Goal: Find specific page/section: Find specific page/section

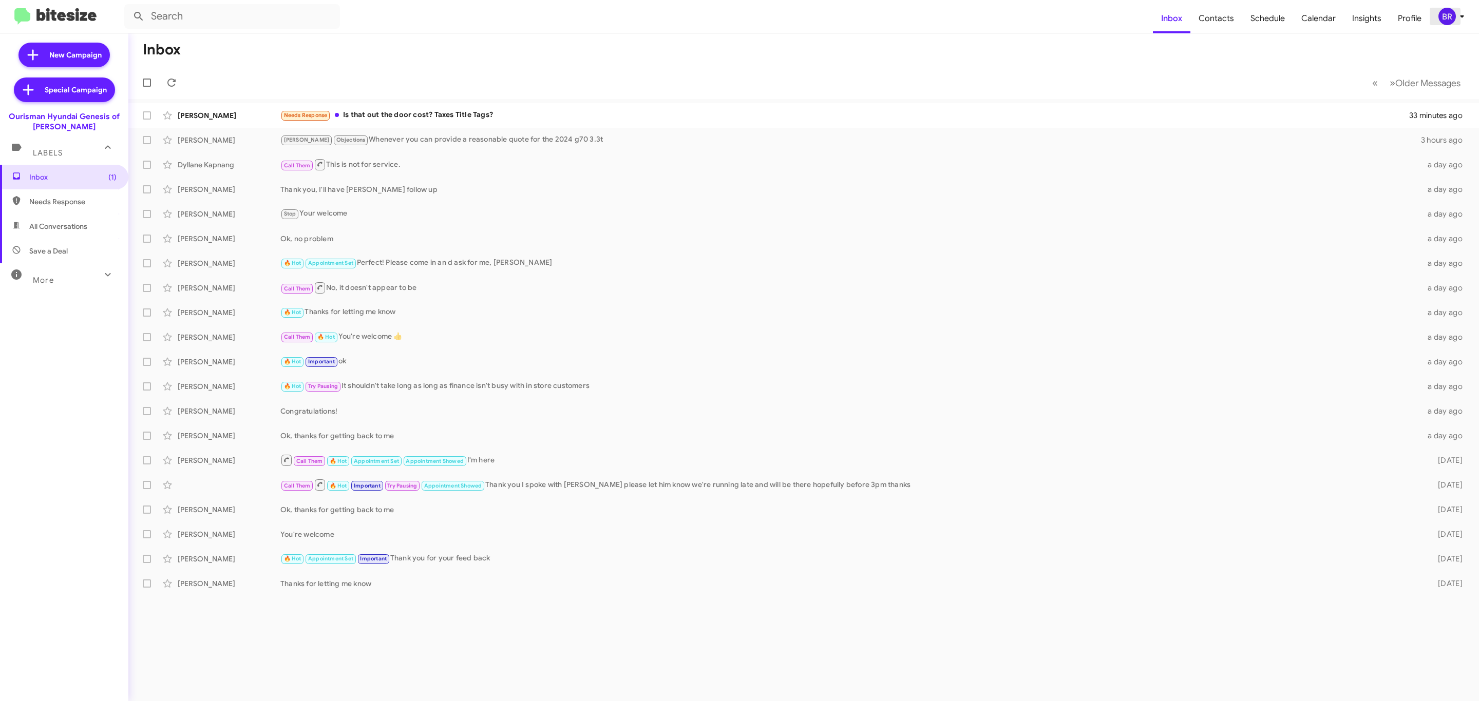
click at [1447, 20] on div "BR" at bounding box center [1446, 16] width 17 height 17
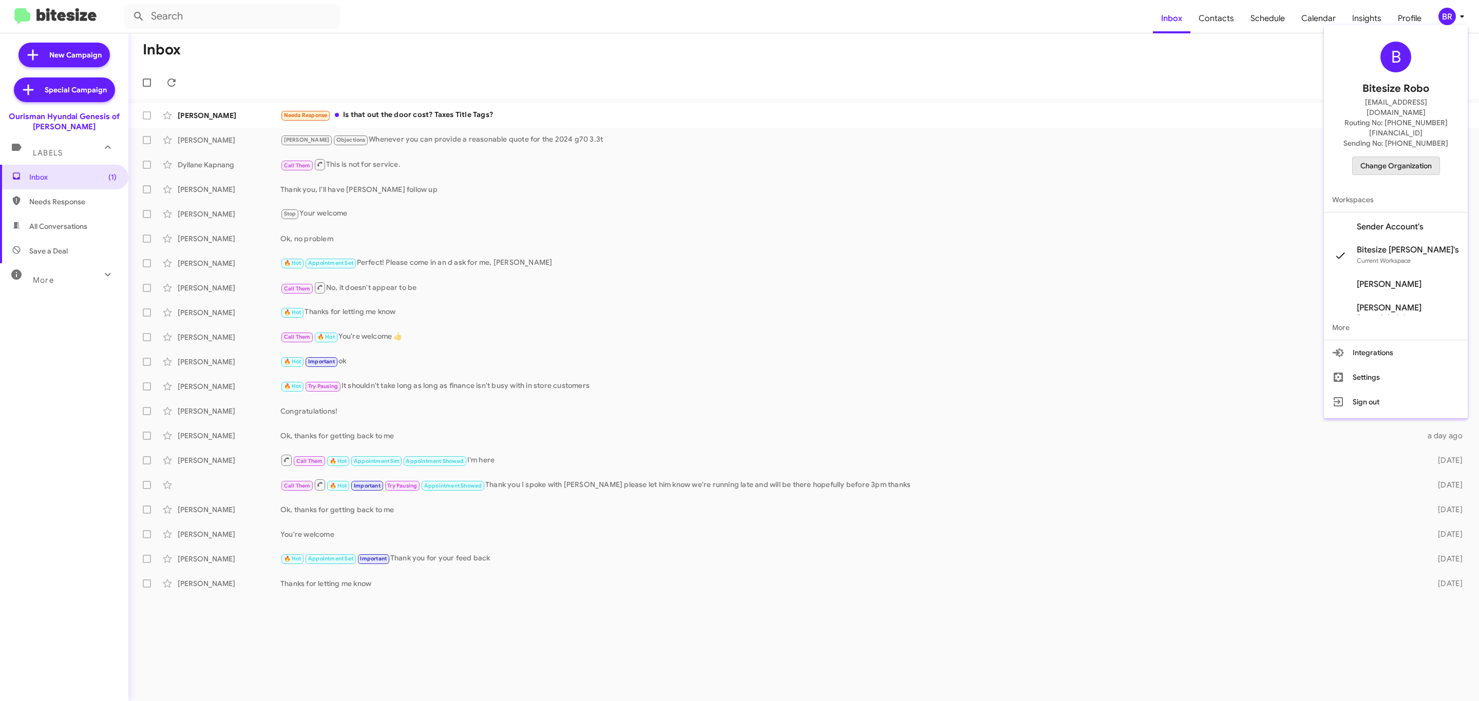
click at [1396, 157] on span "Change Organization" at bounding box center [1395, 165] width 71 height 17
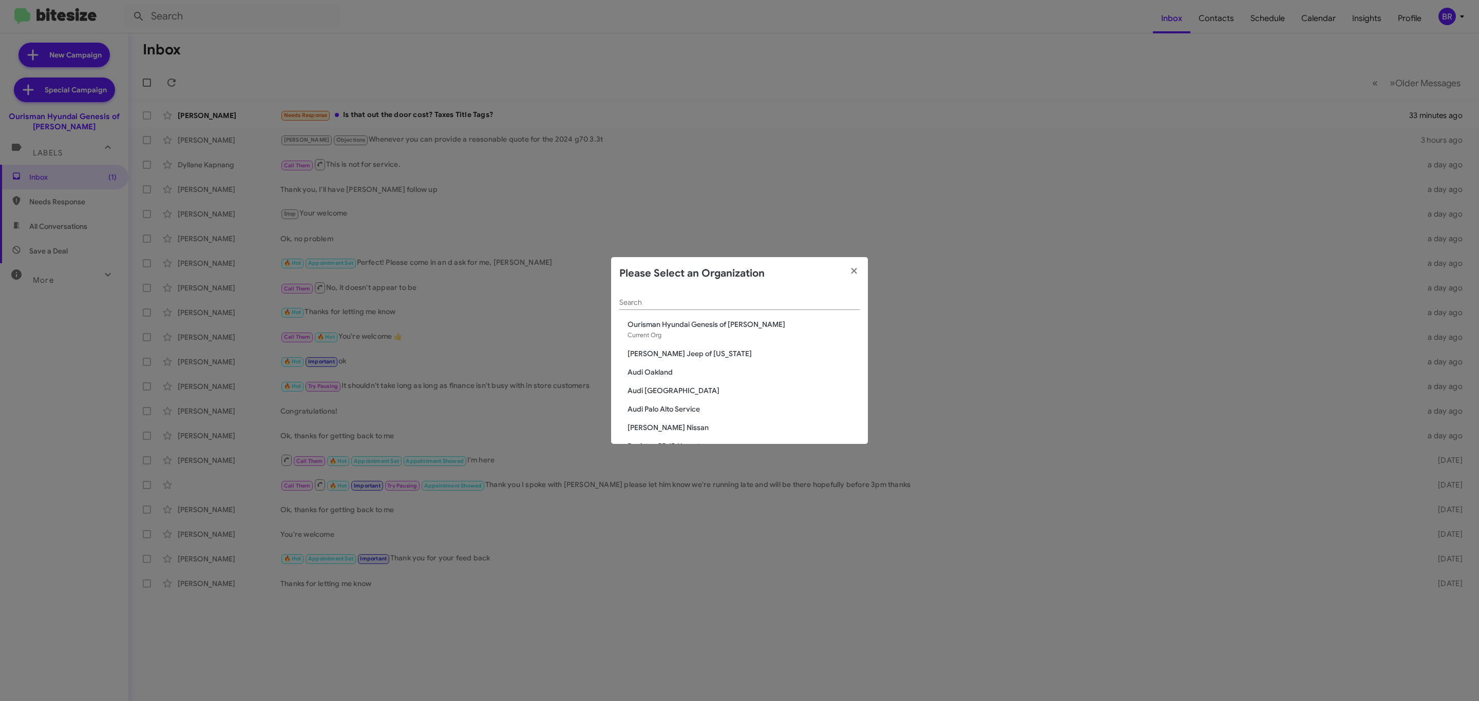
click at [739, 293] on div "Search" at bounding box center [739, 300] width 240 height 20
click at [695, 302] on input "Search" at bounding box center [739, 303] width 240 height 8
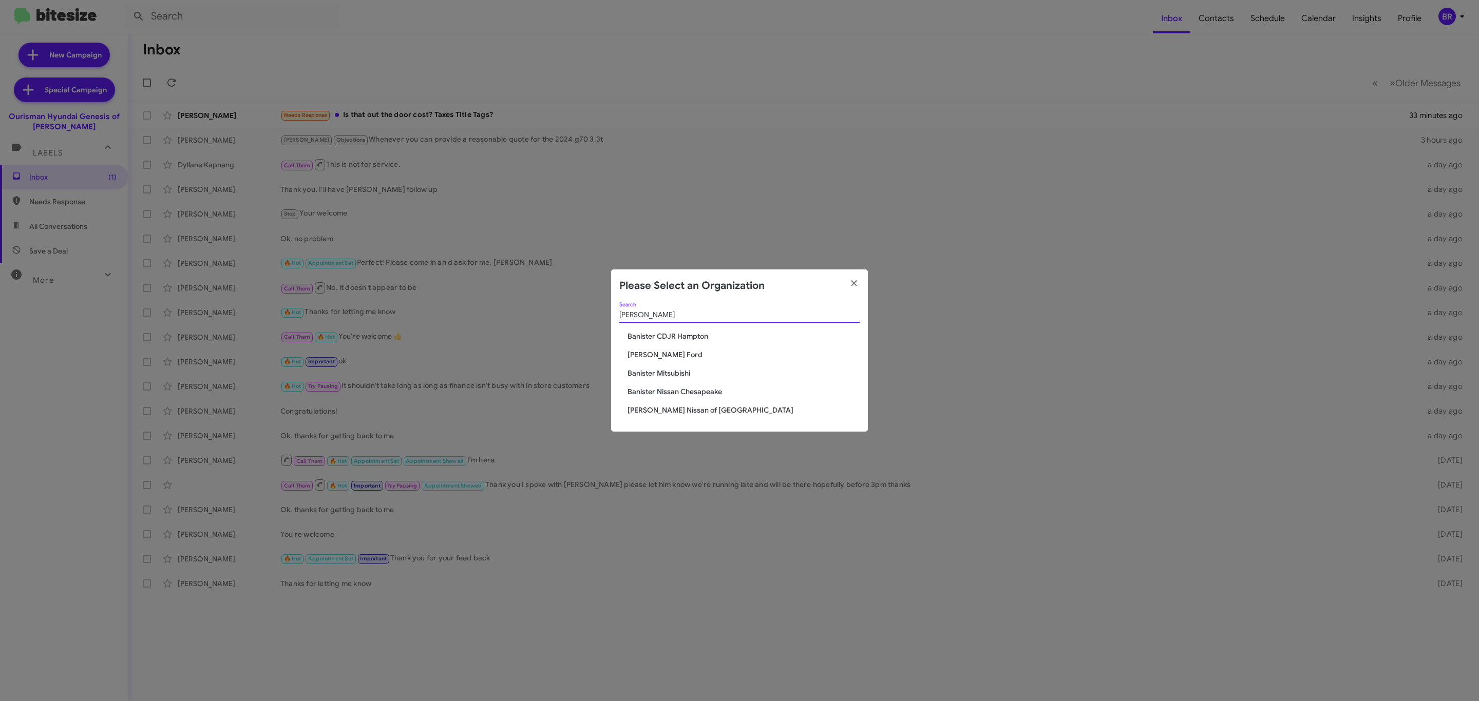
type input "[PERSON_NAME]"
click at [654, 355] on span "[PERSON_NAME] Ford" at bounding box center [743, 355] width 232 height 10
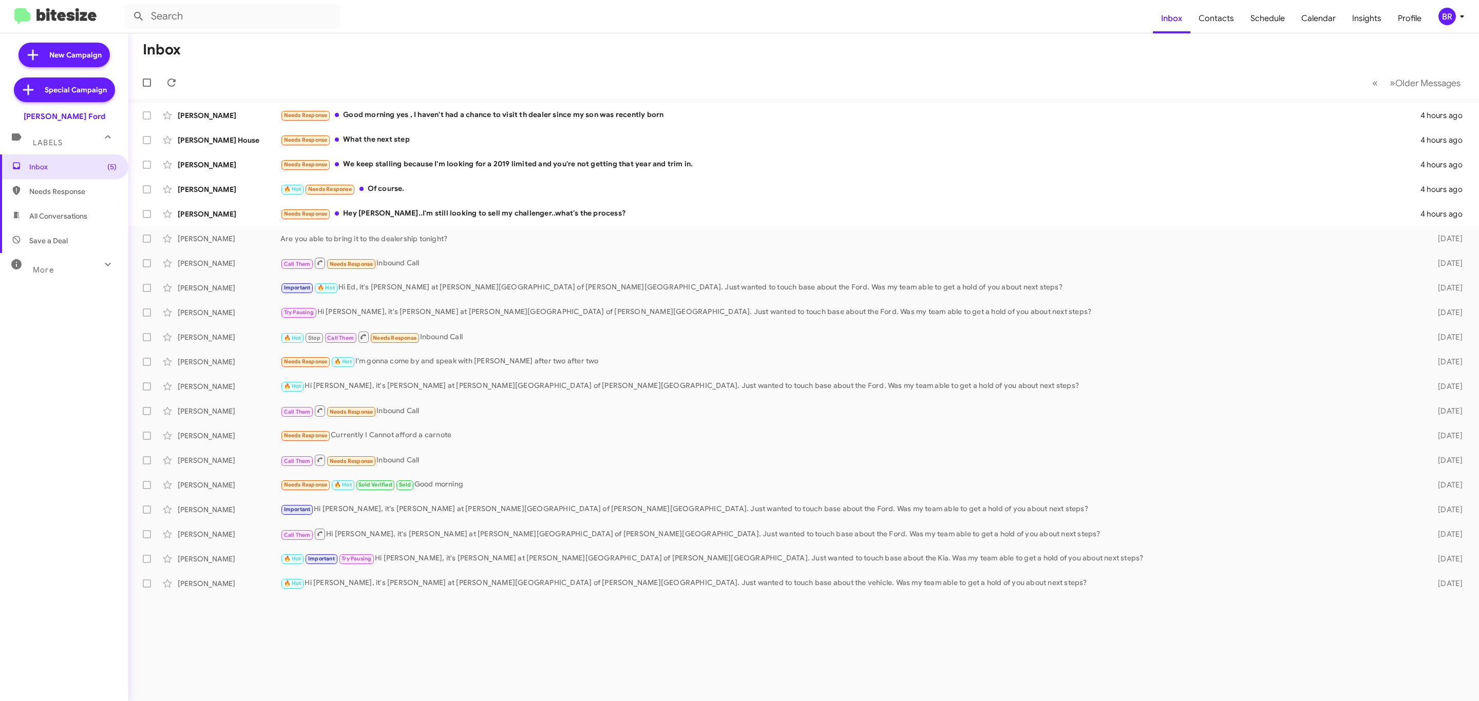
click at [74, 263] on div "More" at bounding box center [53, 265] width 91 height 19
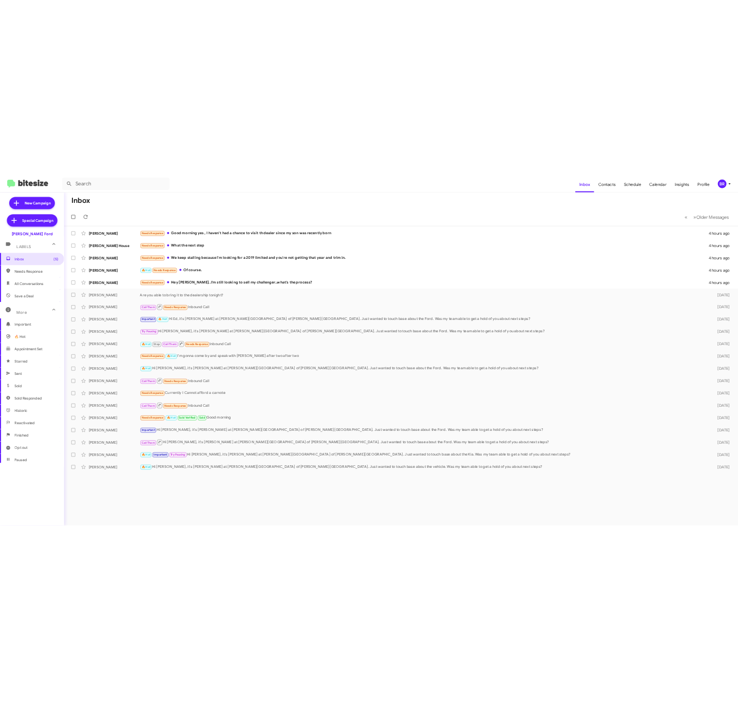
scroll to position [63, 0]
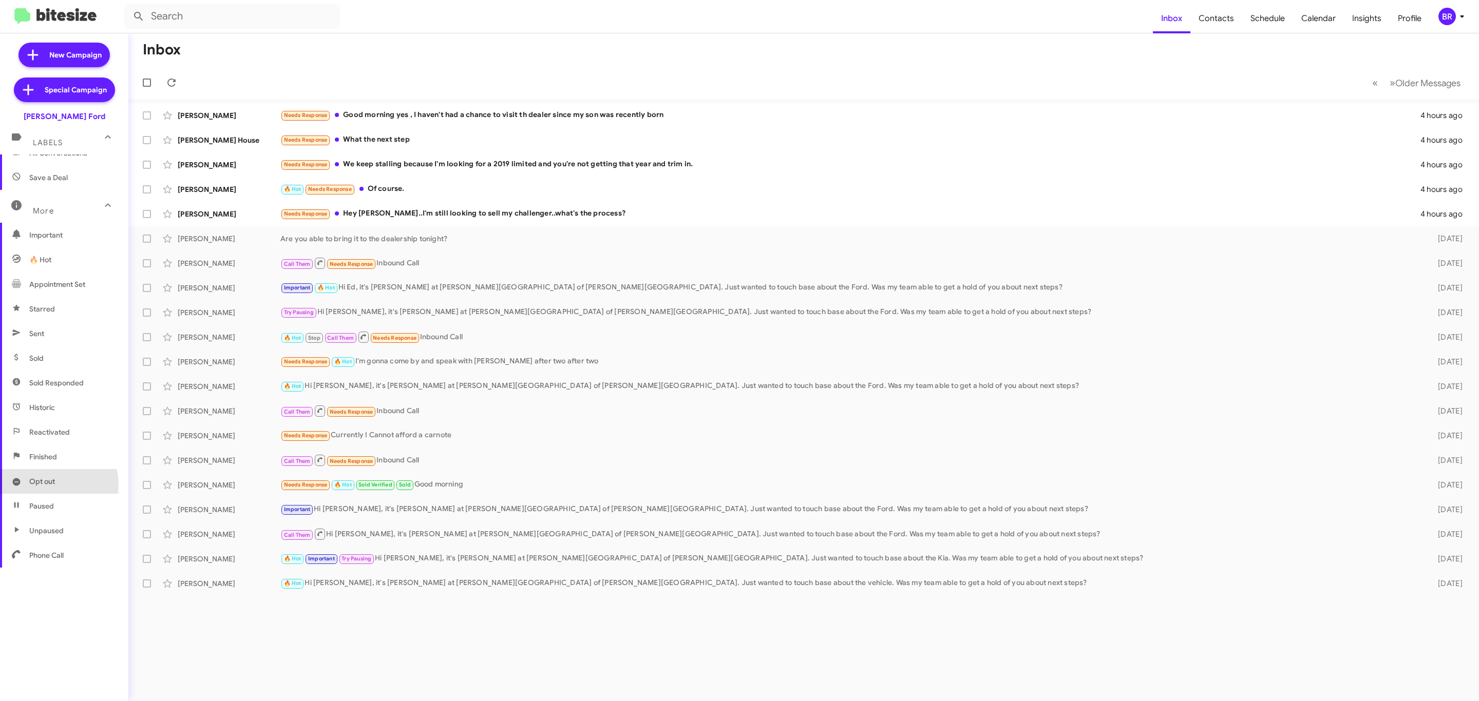
click at [56, 485] on span "Opt out" at bounding box center [64, 481] width 128 height 25
type input "in:opt-out"
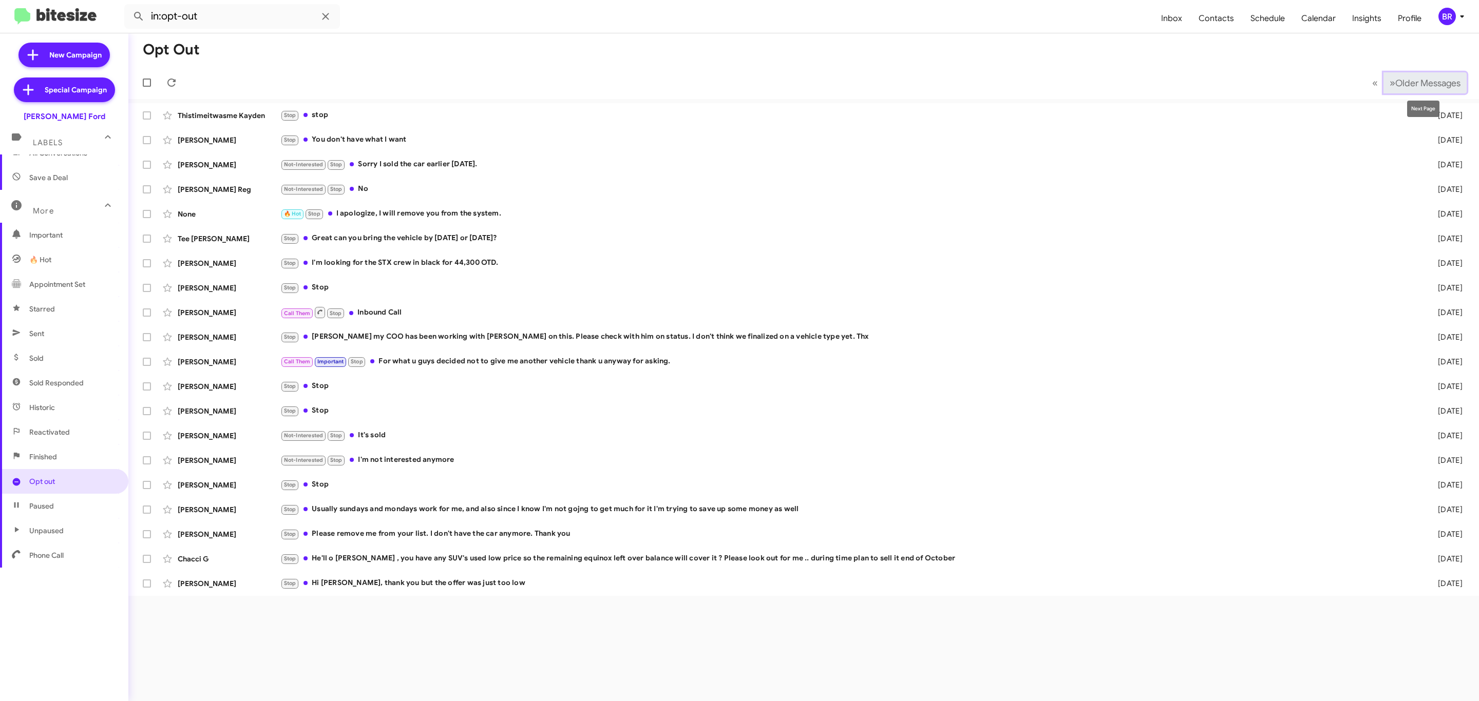
click at [1408, 82] on span "Older Messages" at bounding box center [1427, 83] width 65 height 11
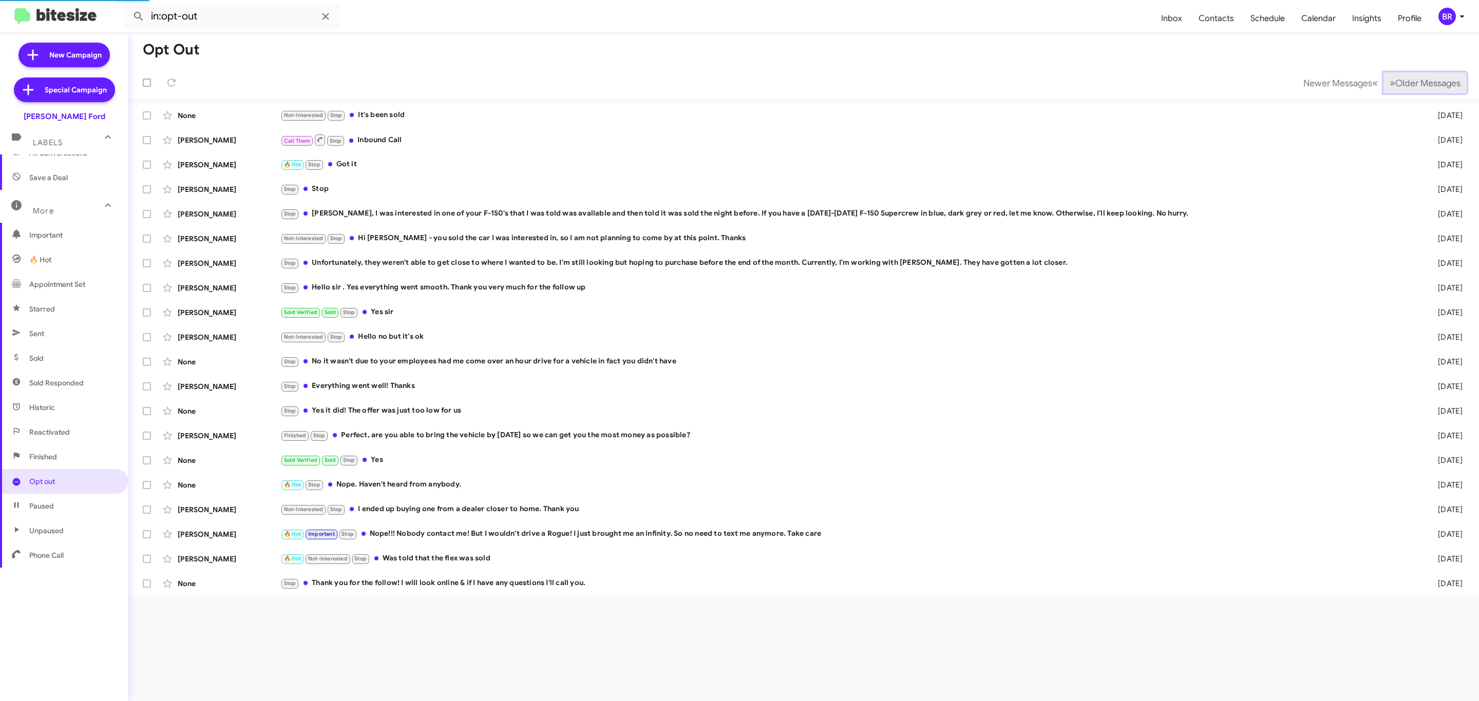
click at [1408, 82] on span "Older Messages" at bounding box center [1427, 83] width 65 height 11
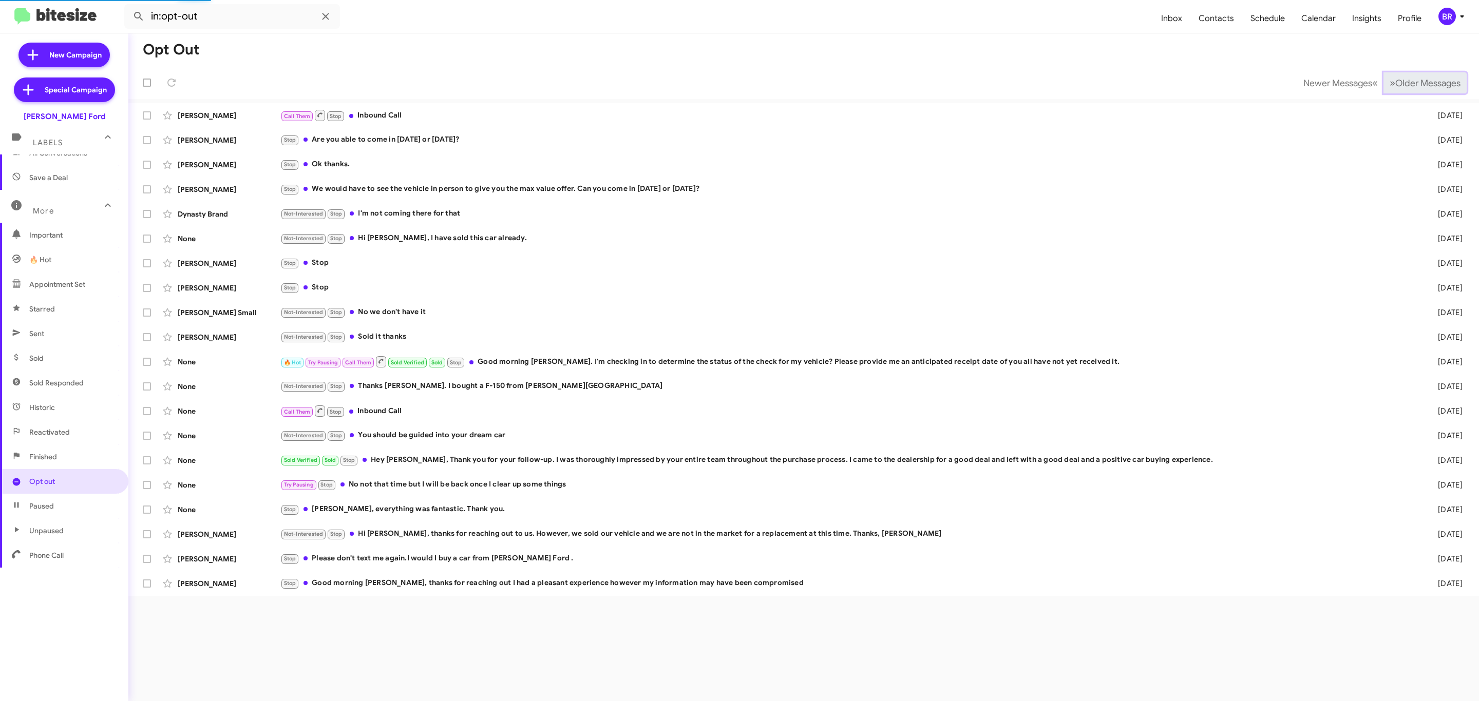
click at [1408, 82] on span "Older Messages" at bounding box center [1427, 83] width 65 height 11
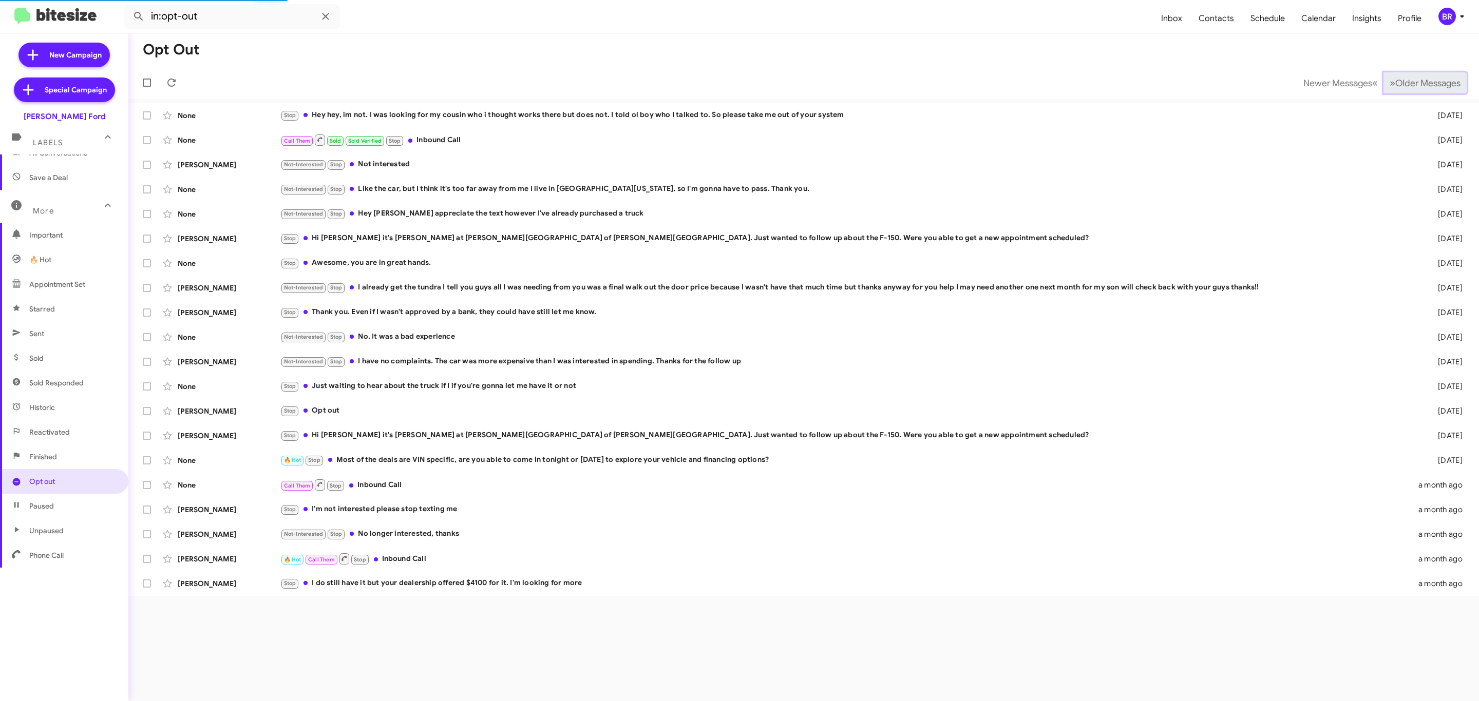
click at [1408, 82] on span "Older Messages" at bounding box center [1427, 83] width 65 height 11
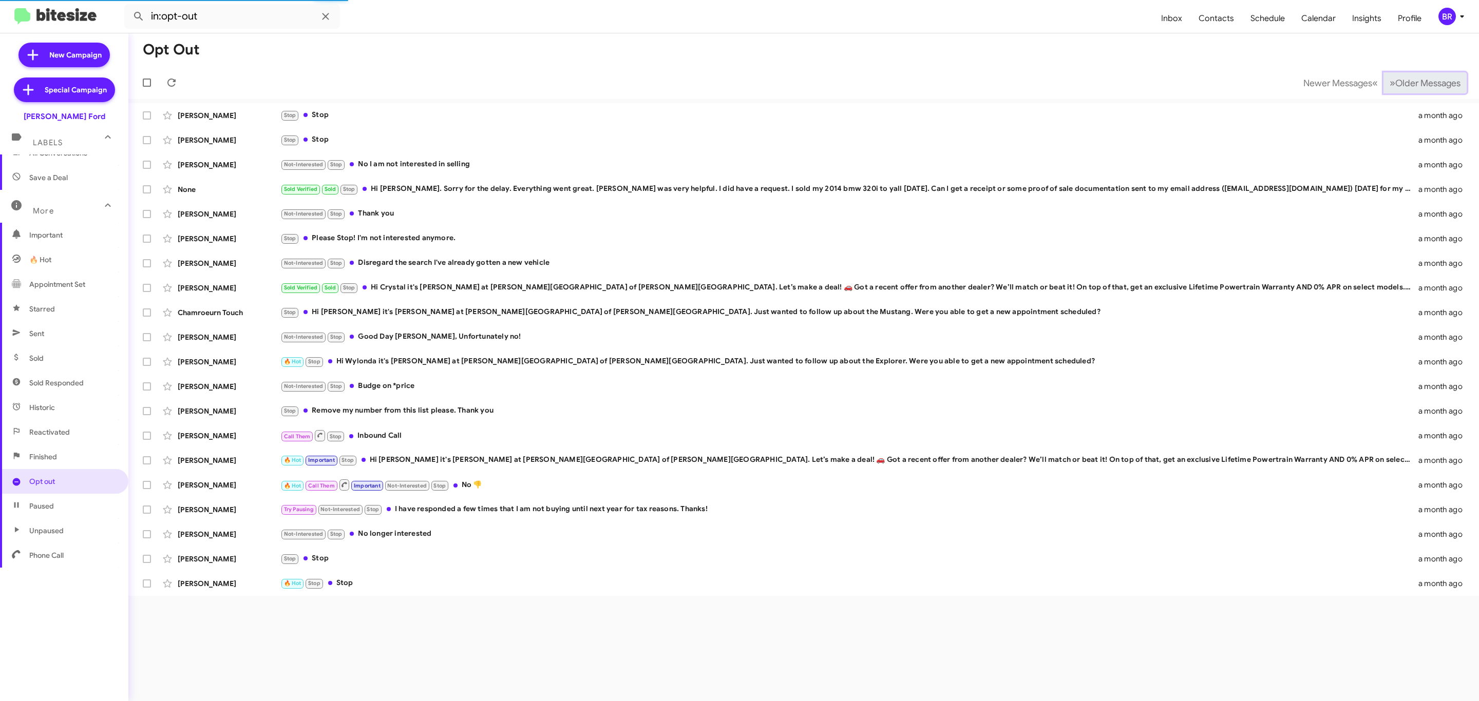
click at [1408, 82] on span "Older Messages" at bounding box center [1427, 83] width 65 height 11
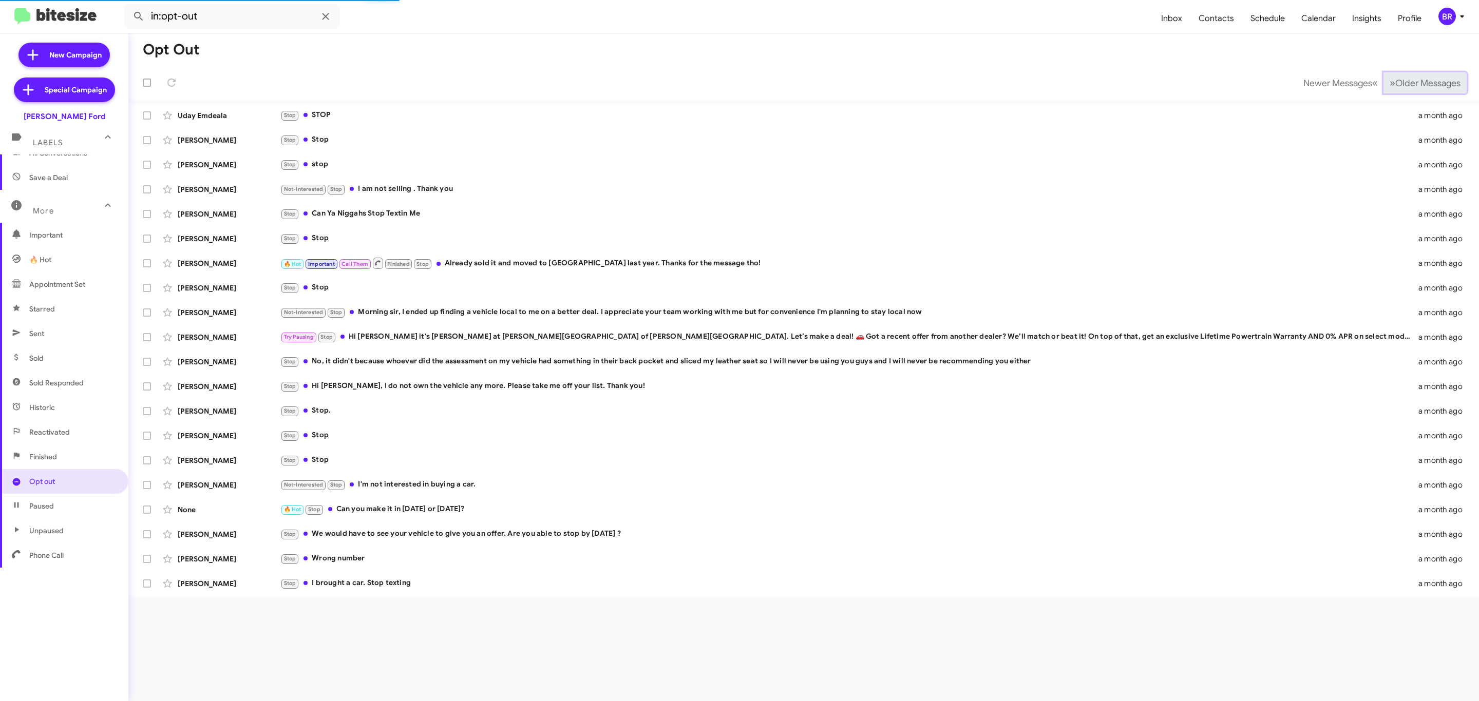
click at [1408, 82] on span "Older Messages" at bounding box center [1427, 83] width 65 height 11
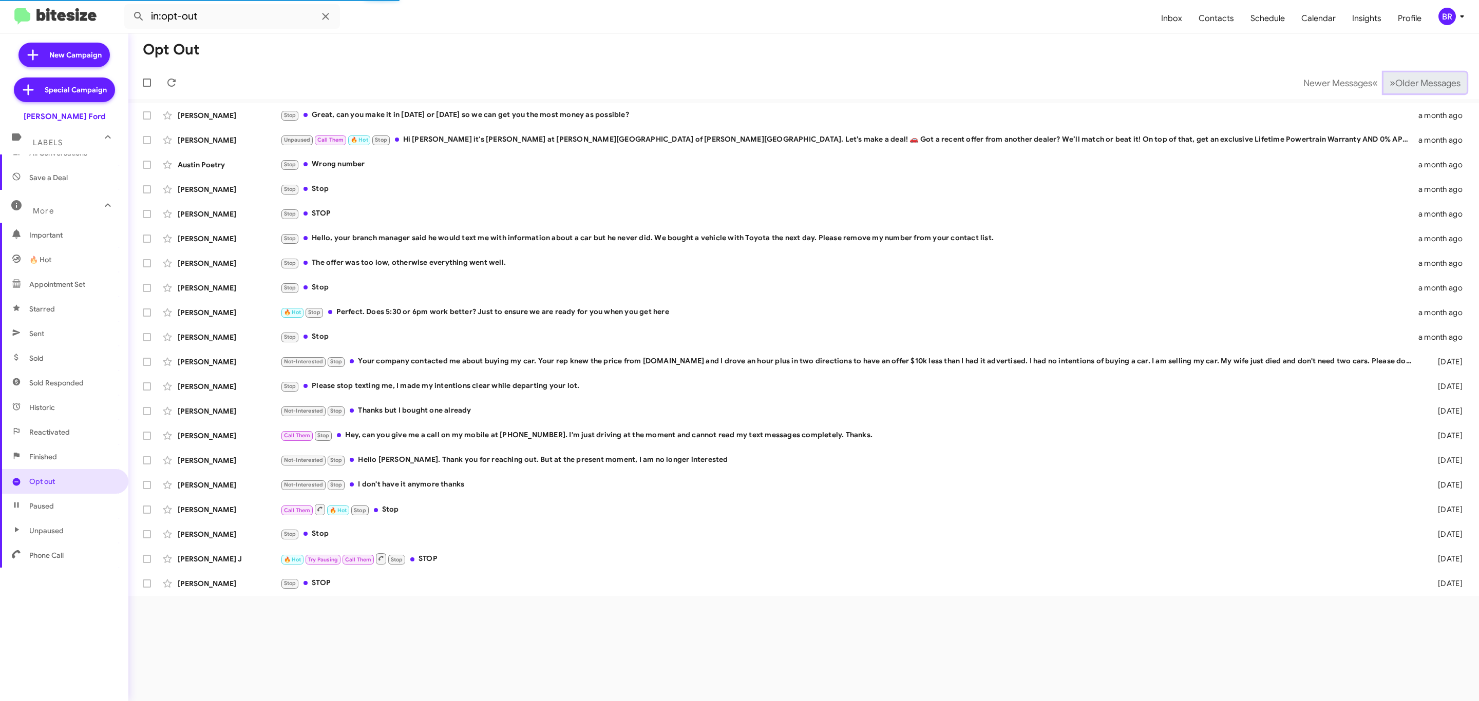
click at [1408, 82] on span "Older Messages" at bounding box center [1427, 83] width 65 height 11
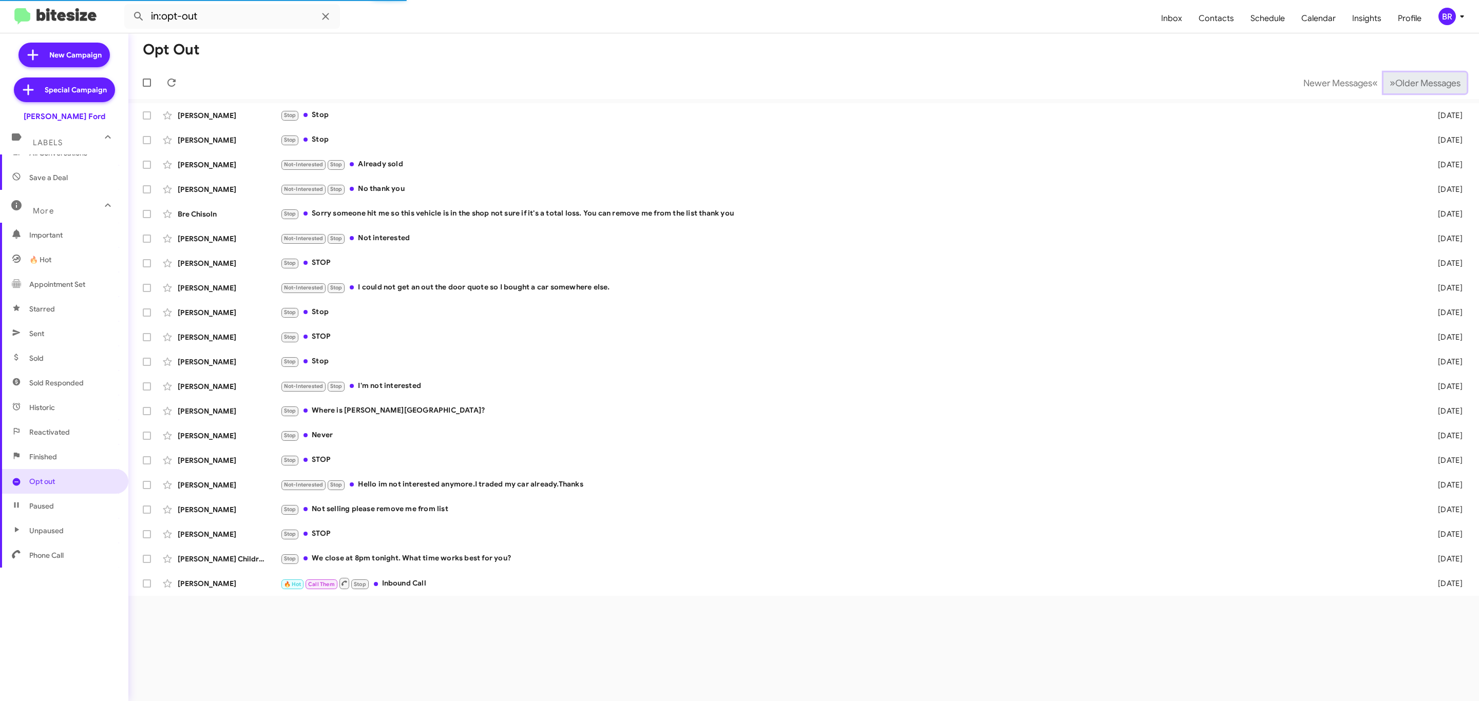
click at [1408, 82] on span "Older Messages" at bounding box center [1427, 83] width 65 height 11
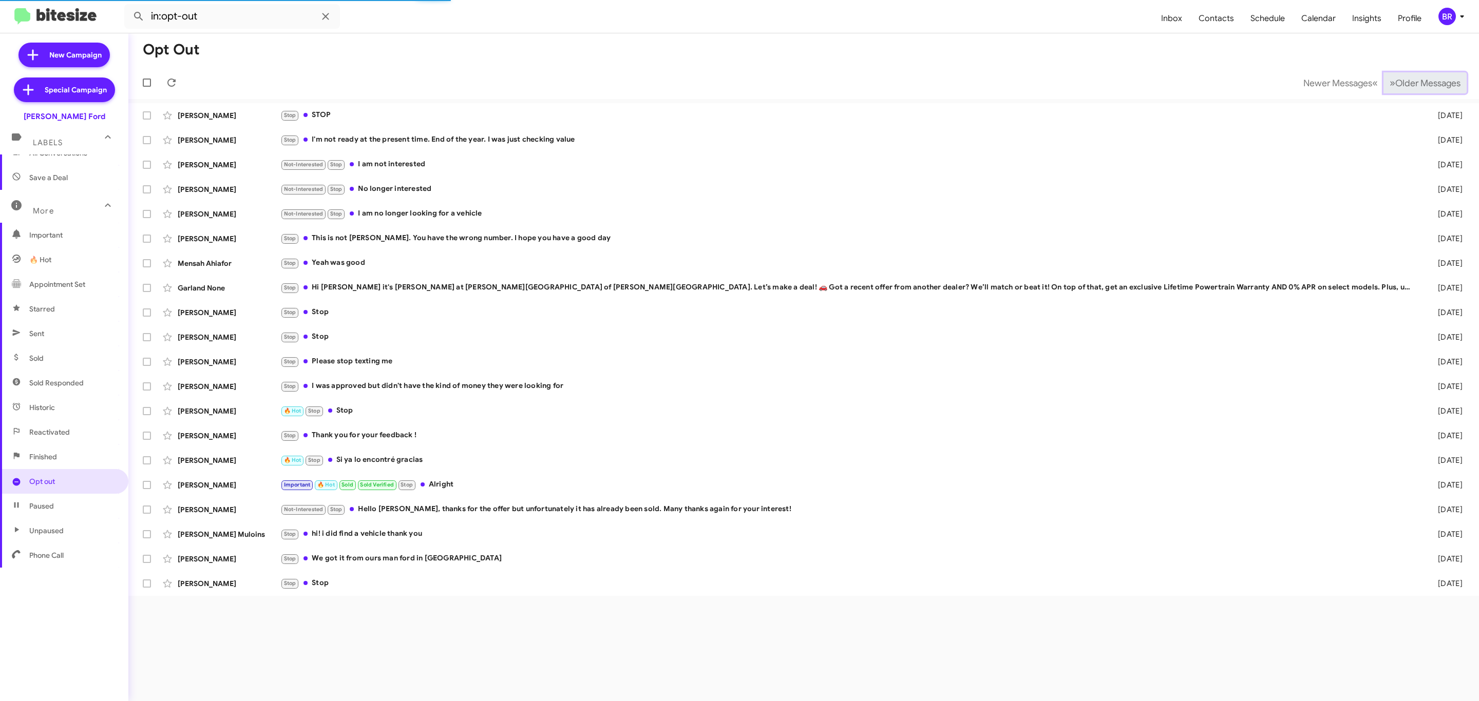
click at [1408, 82] on span "Older Messages" at bounding box center [1427, 83] width 65 height 11
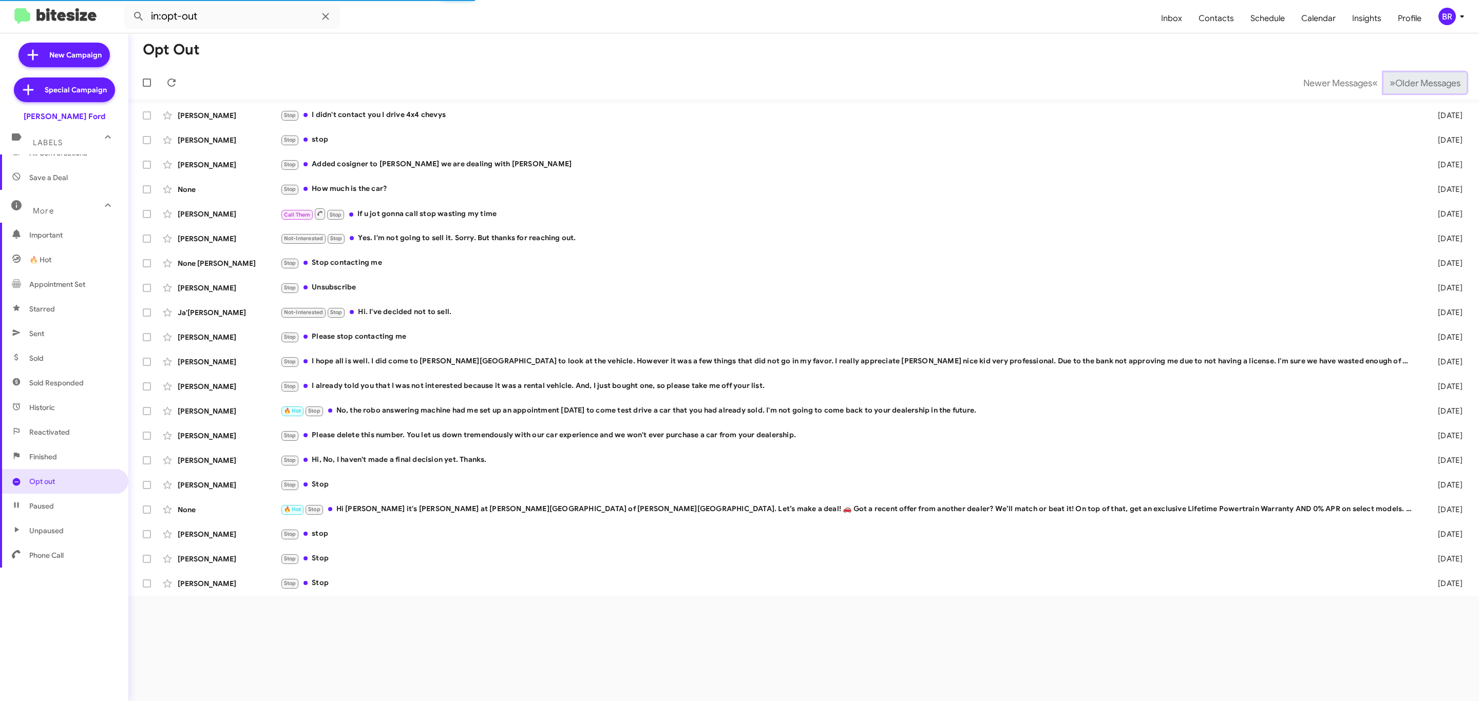
click at [1408, 82] on span "Older Messages" at bounding box center [1427, 83] width 65 height 11
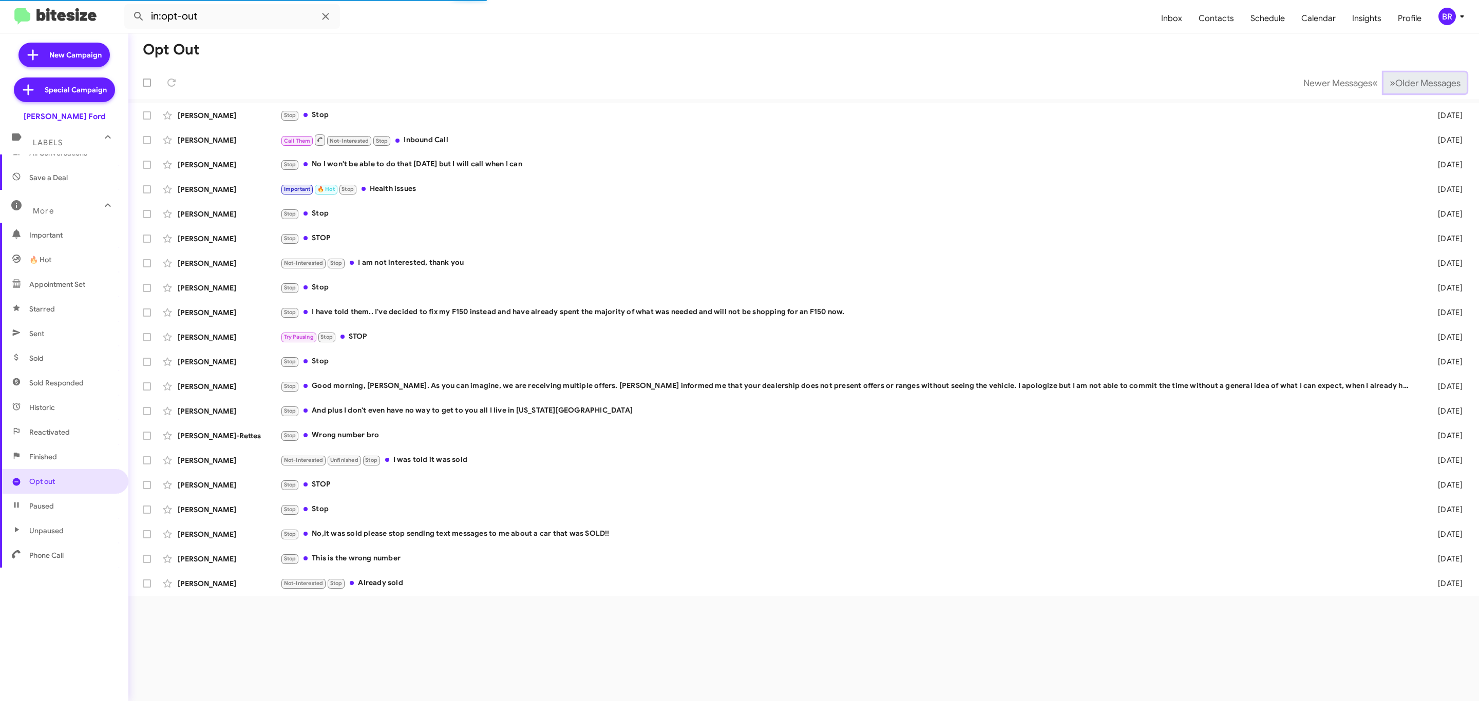
click at [1408, 82] on span "Older Messages" at bounding box center [1427, 83] width 65 height 11
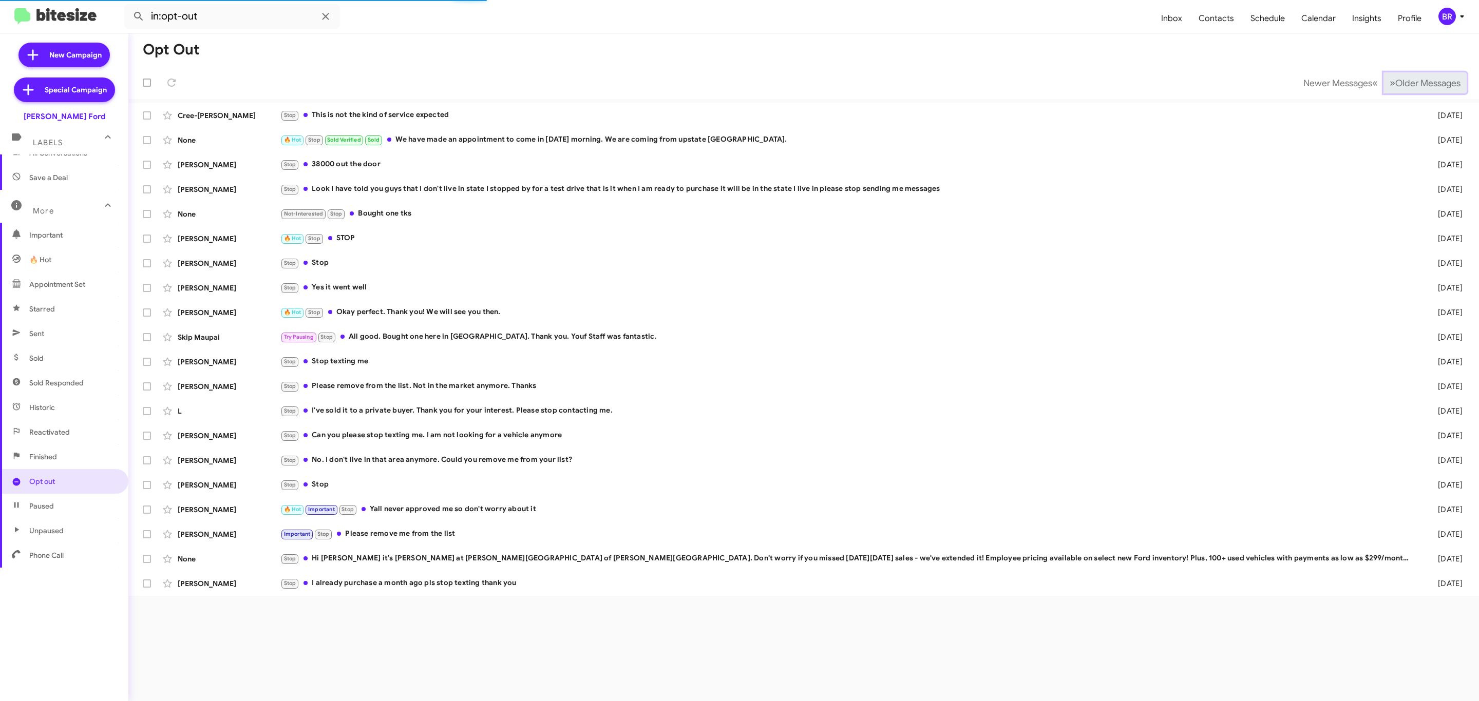
click at [1408, 82] on span "Older Messages" at bounding box center [1427, 83] width 65 height 11
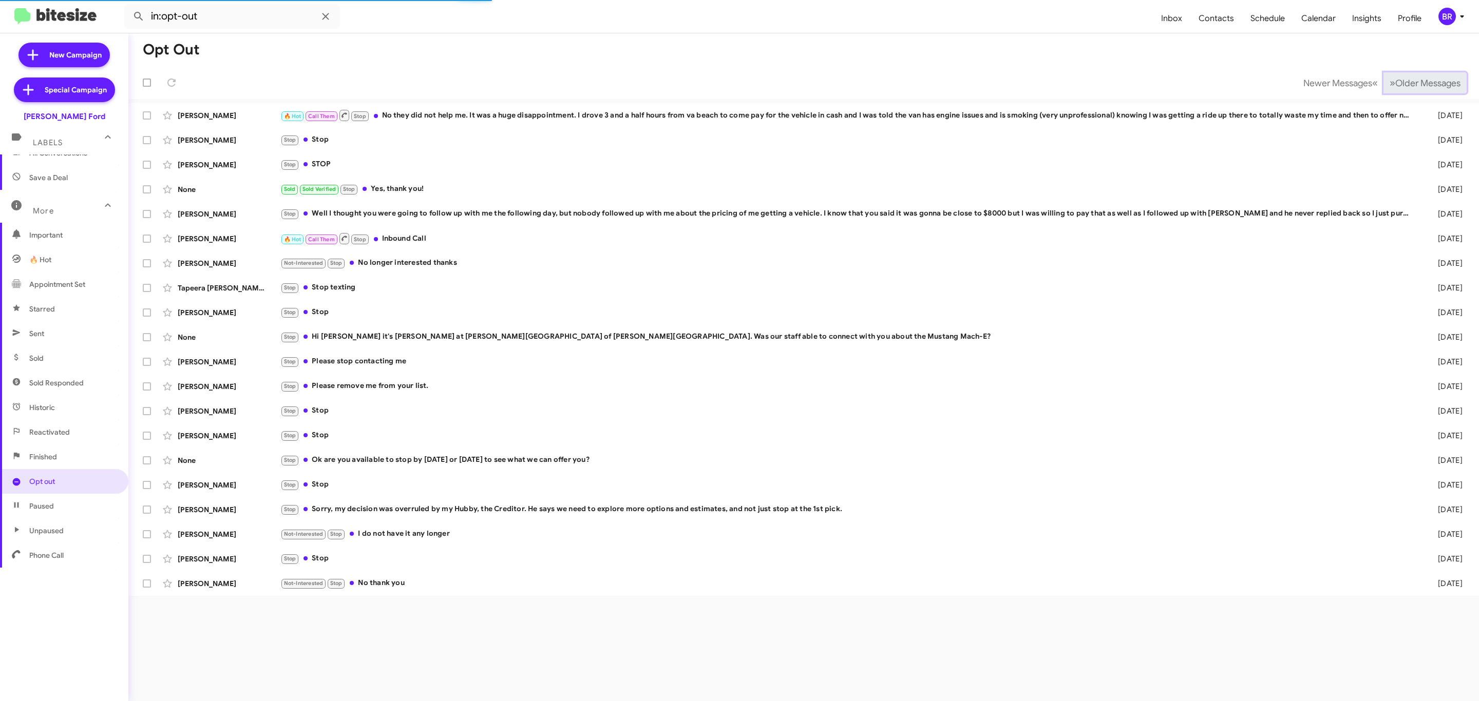
click at [1408, 82] on span "Older Messages" at bounding box center [1427, 83] width 65 height 11
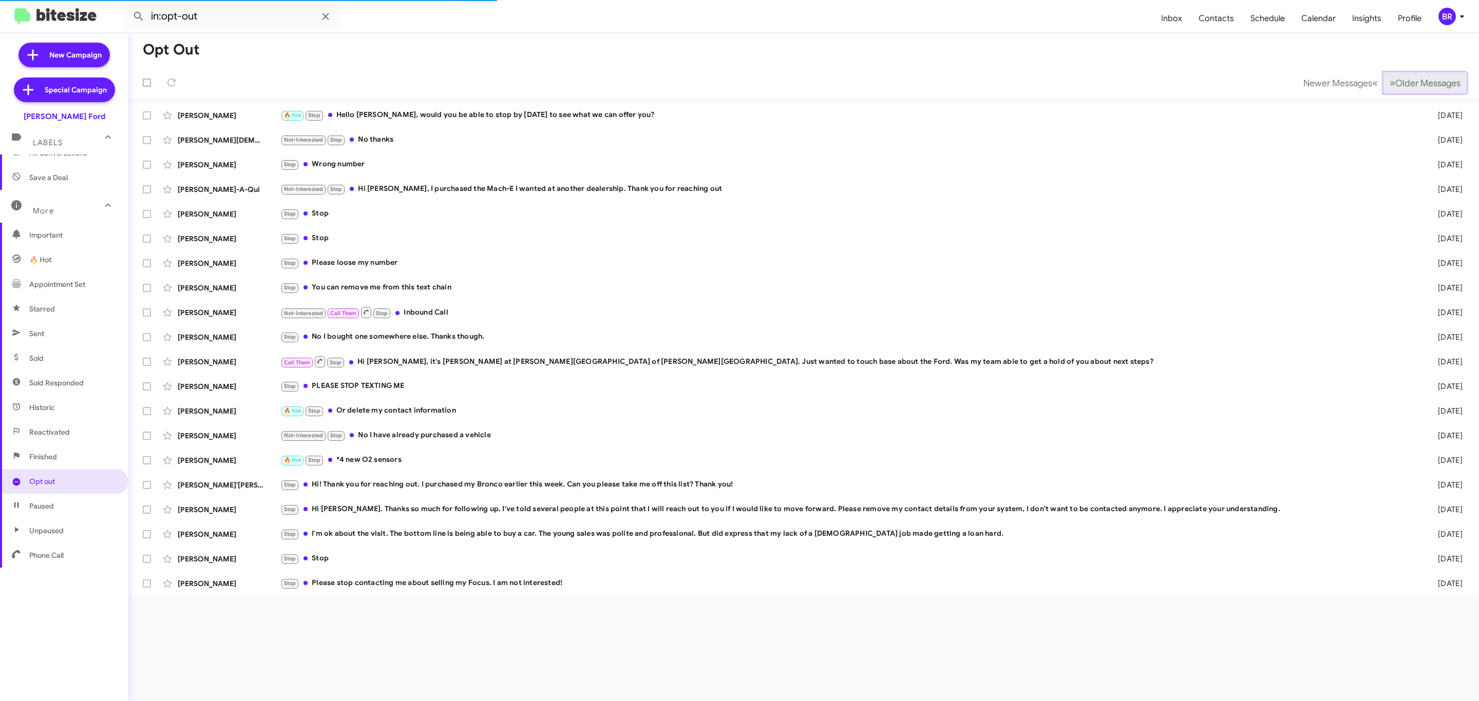
click at [1408, 82] on span "Older Messages" at bounding box center [1427, 83] width 65 height 11
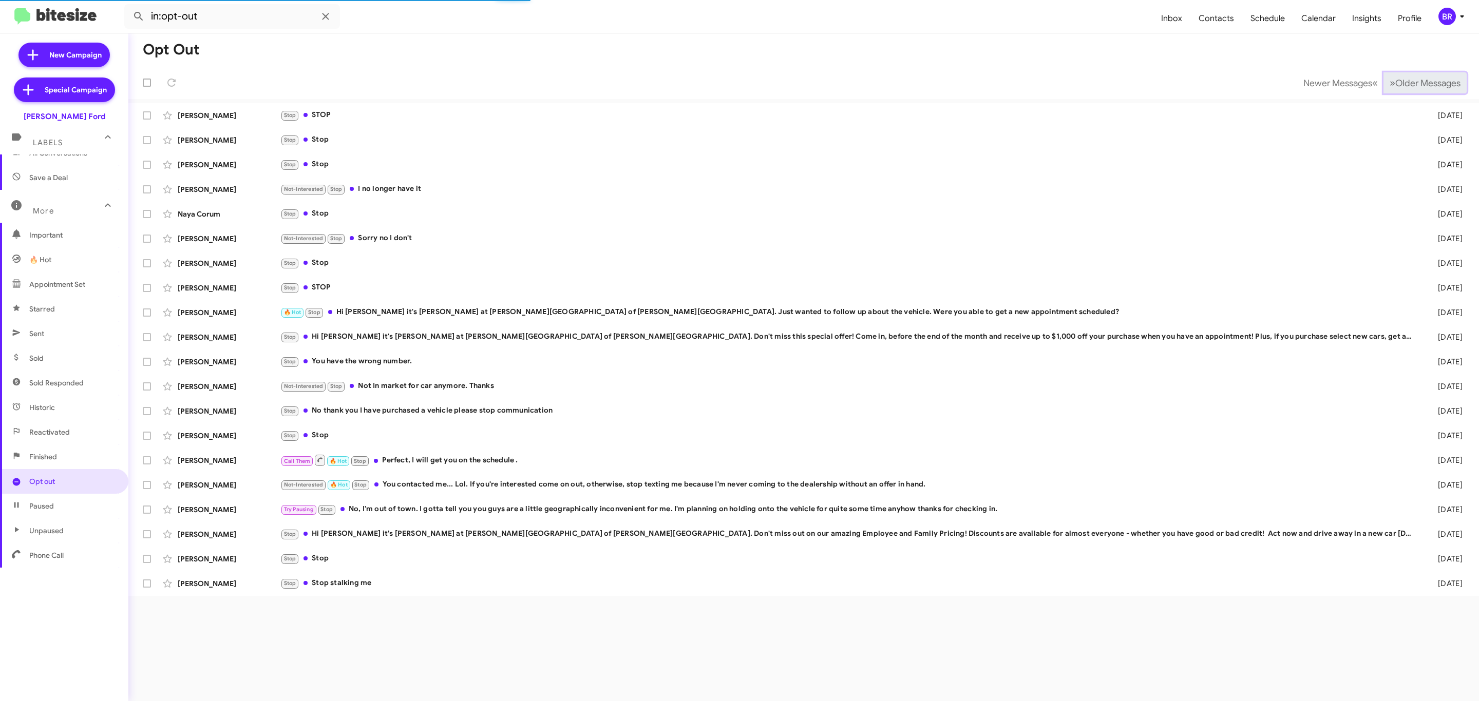
click at [1408, 82] on span "Older Messages" at bounding box center [1427, 83] width 65 height 11
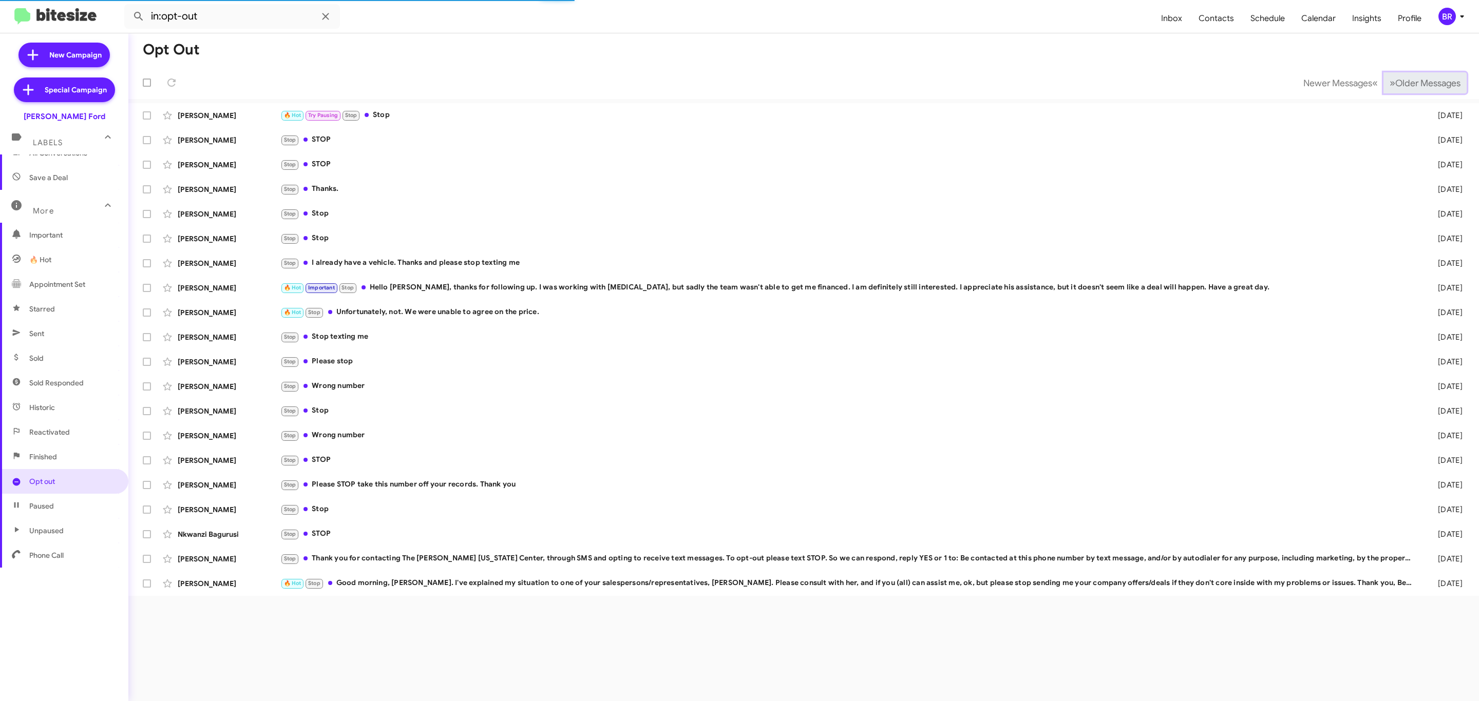
click at [1408, 82] on span "Older Messages" at bounding box center [1427, 83] width 65 height 11
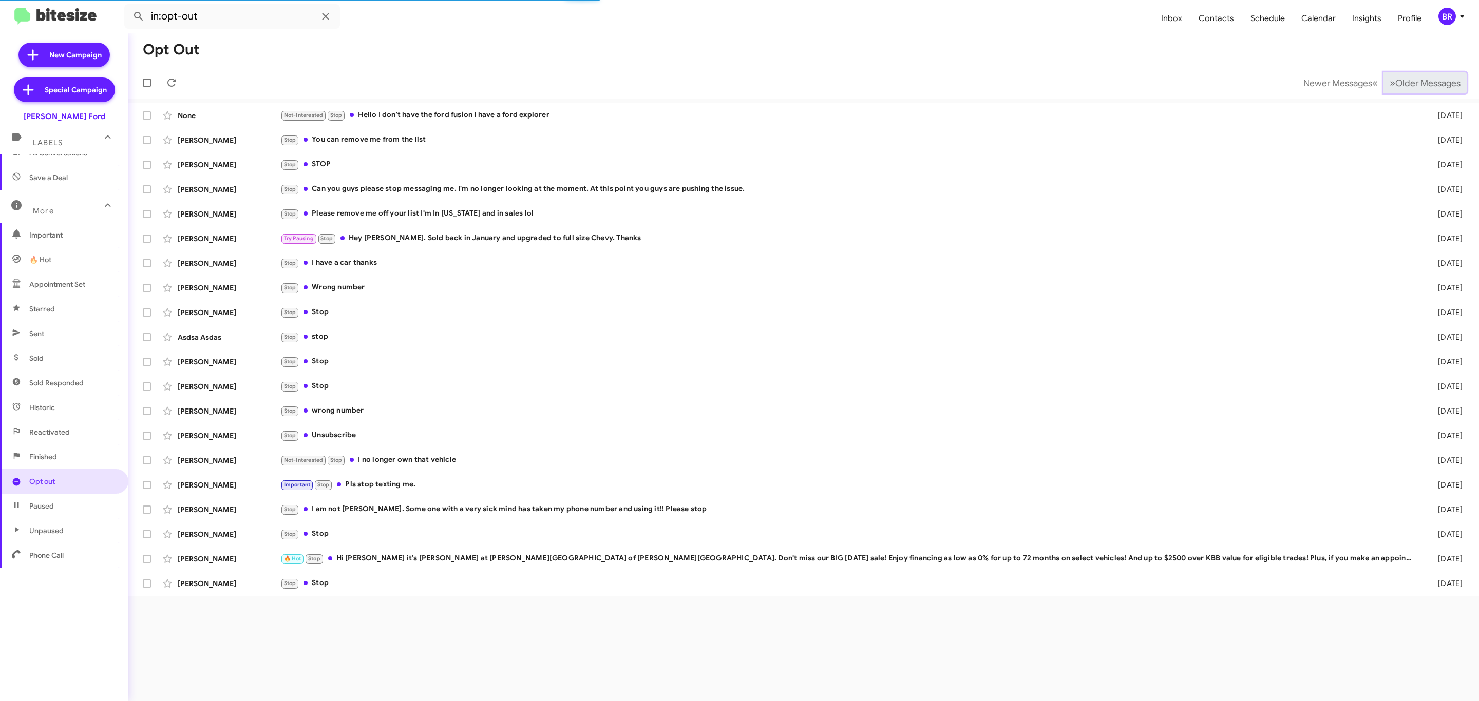
click at [1408, 82] on span "Older Messages" at bounding box center [1427, 83] width 65 height 11
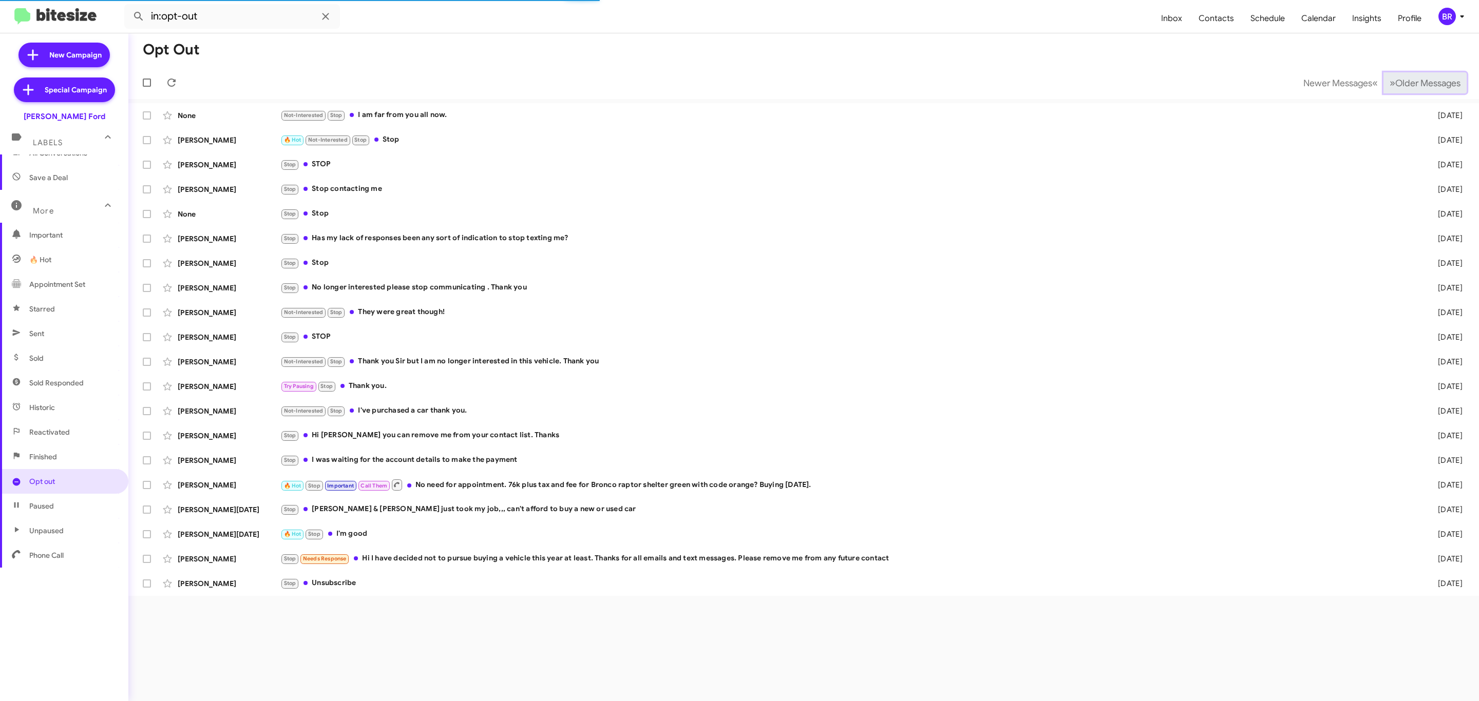
click at [1408, 82] on span "Older Messages" at bounding box center [1427, 83] width 65 height 11
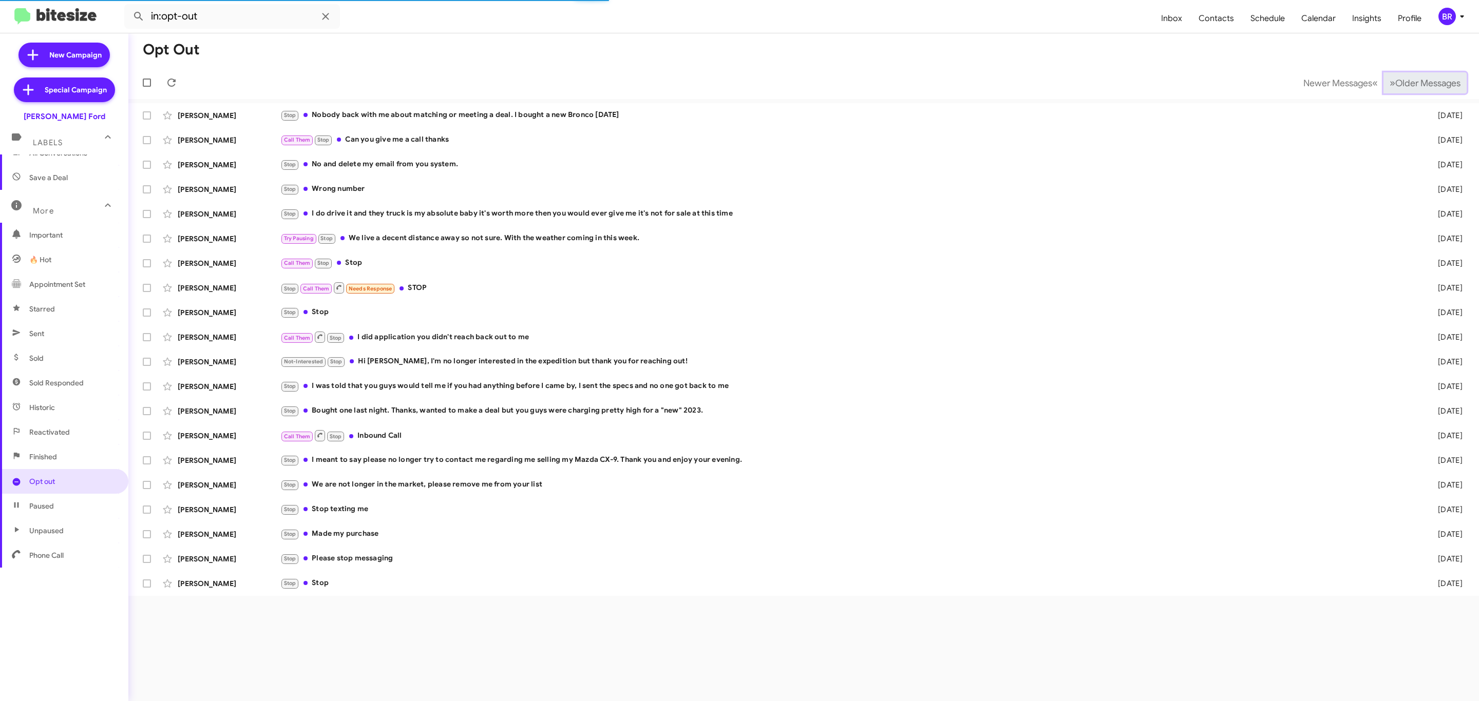
click at [1408, 82] on span "Older Messages" at bounding box center [1427, 83] width 65 height 11
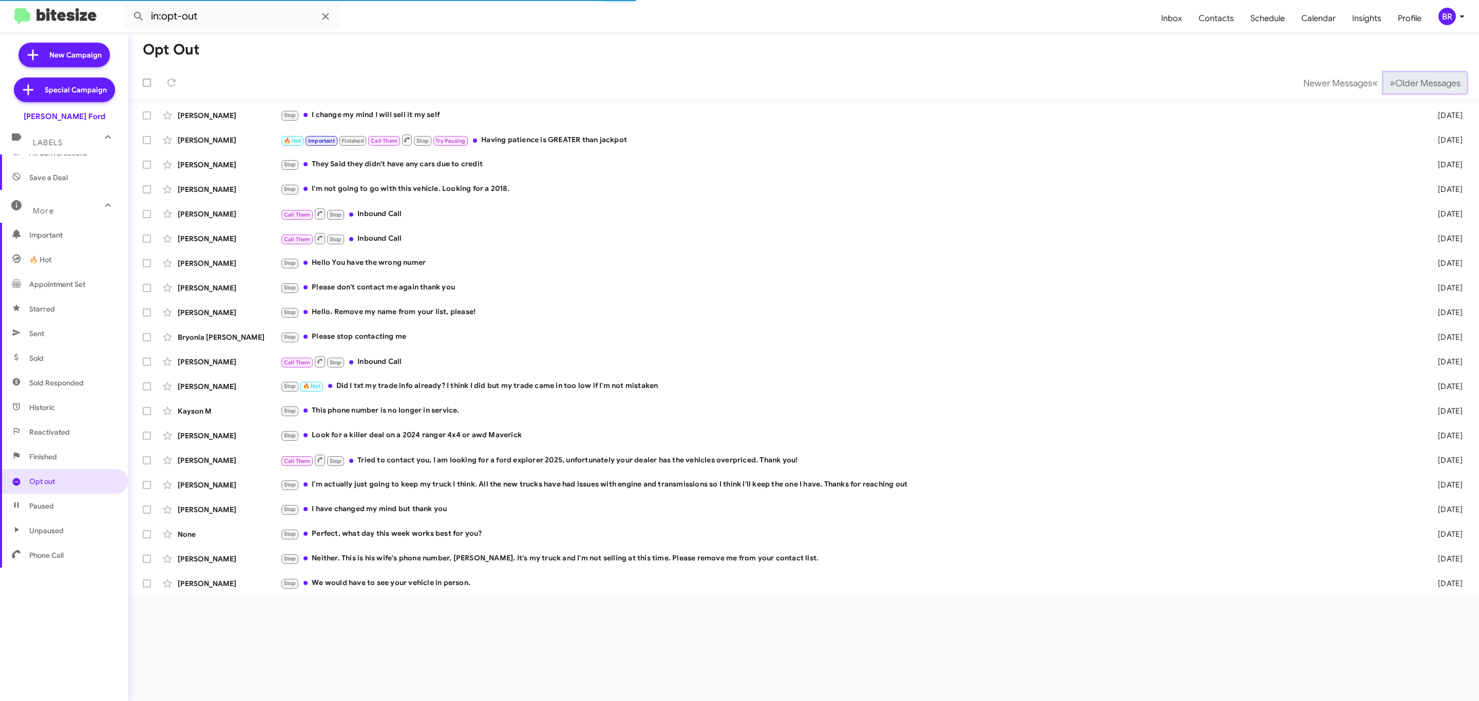
click at [1408, 82] on span "Older Messages" at bounding box center [1427, 83] width 65 height 11
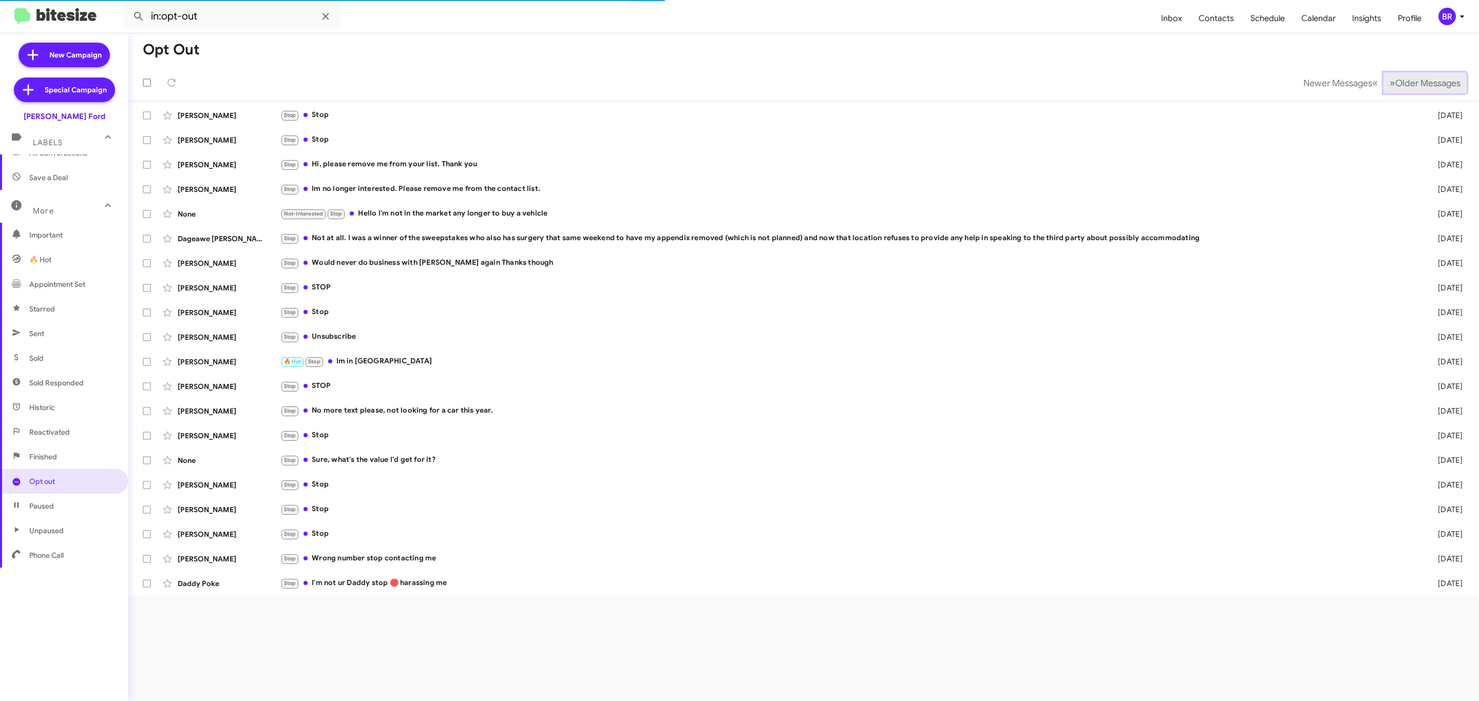
click at [1408, 82] on span "Older Messages" at bounding box center [1427, 83] width 65 height 11
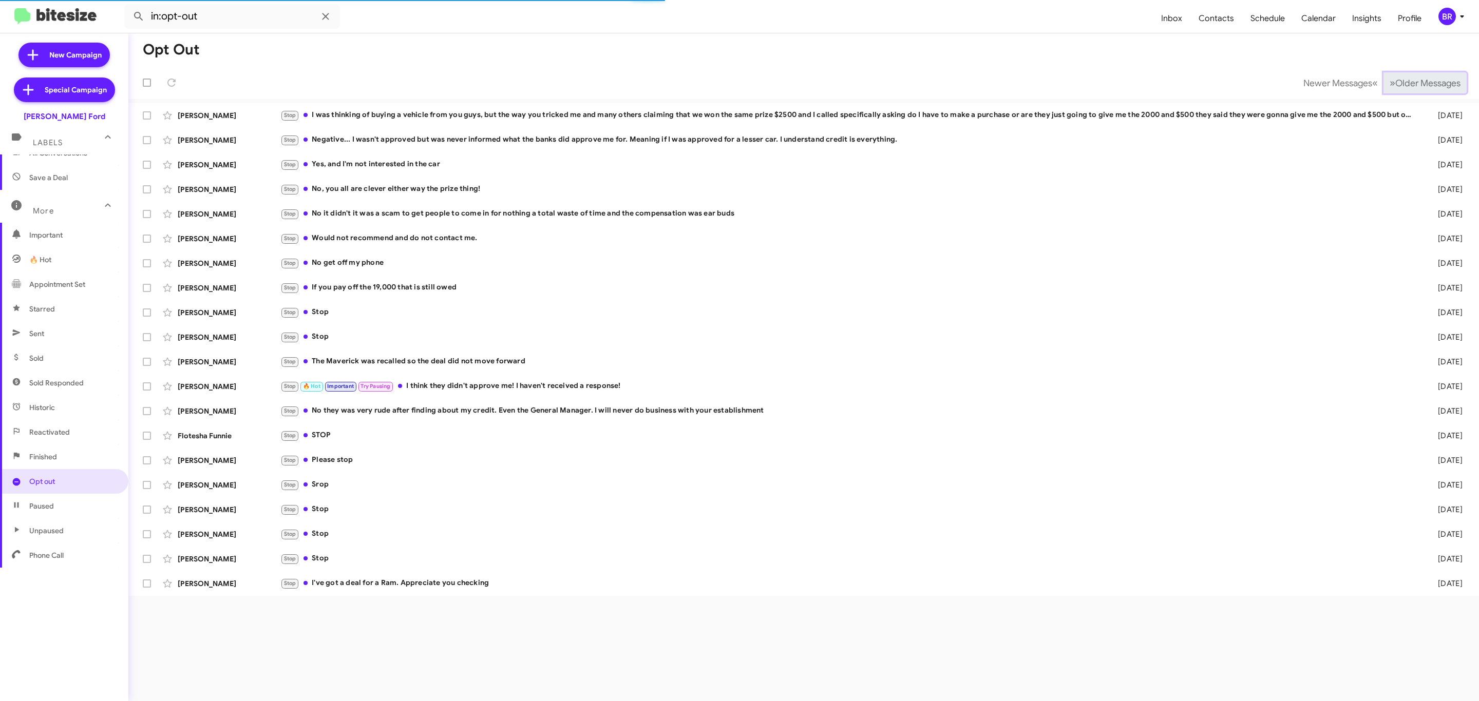
click at [1408, 82] on span "Older Messages" at bounding box center [1427, 83] width 65 height 11
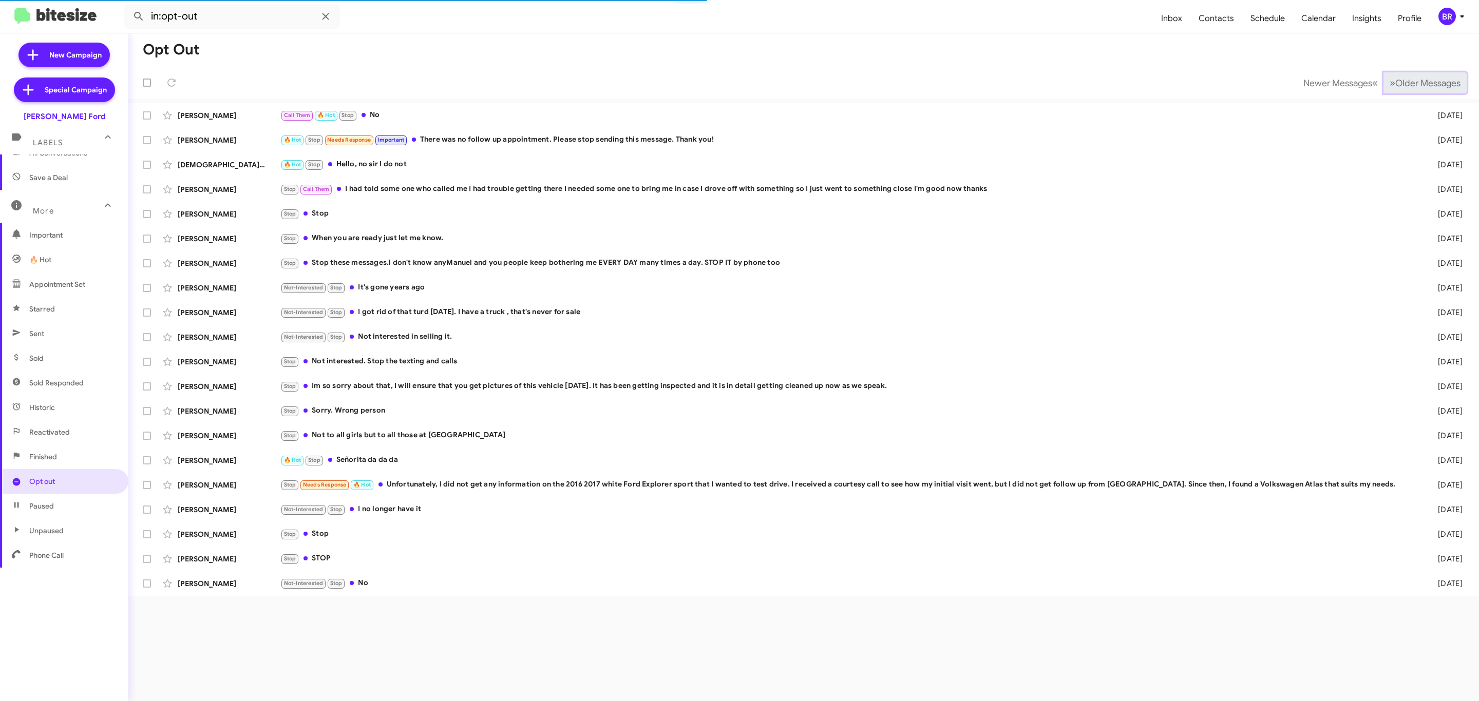
click at [1408, 82] on span "Older Messages" at bounding box center [1427, 83] width 65 height 11
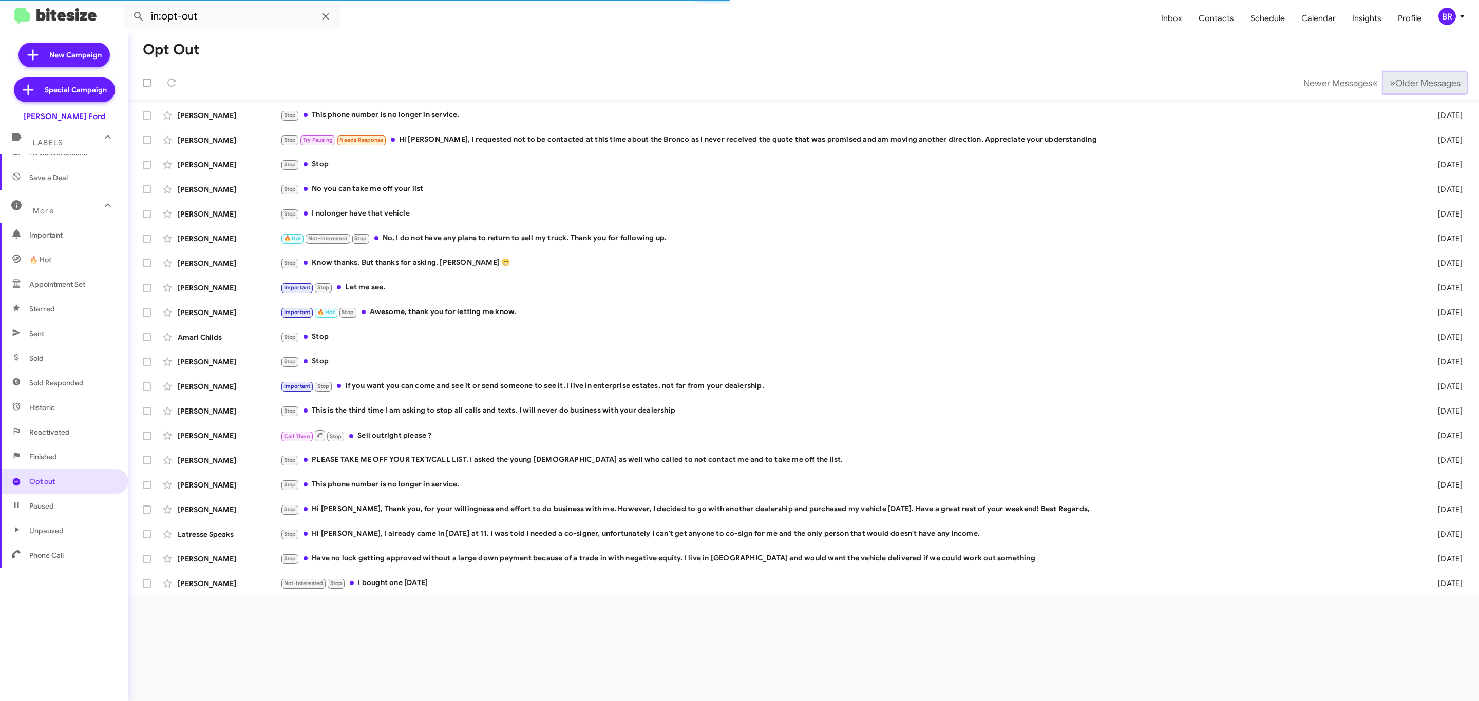
click at [1408, 82] on span "Older Messages" at bounding box center [1427, 83] width 65 height 11
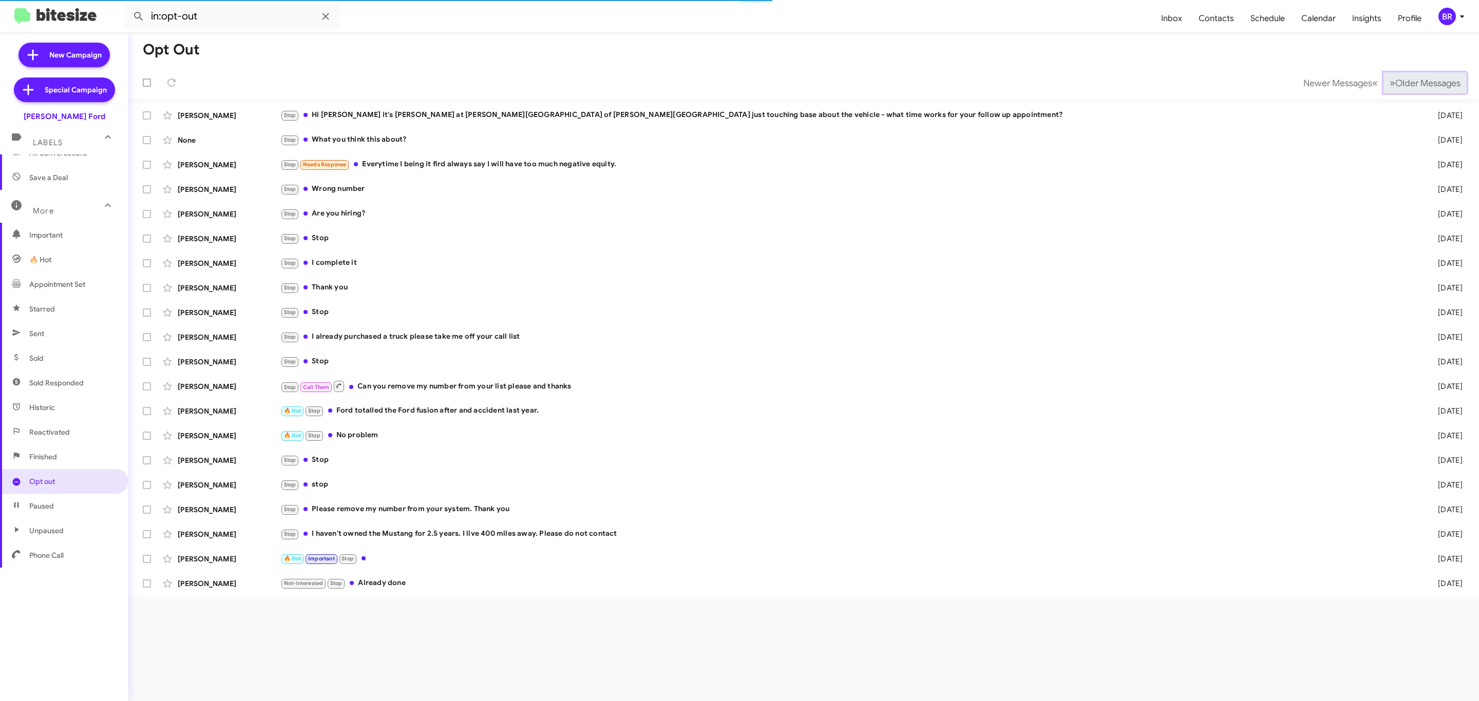
click at [1408, 82] on span "Older Messages" at bounding box center [1427, 83] width 65 height 11
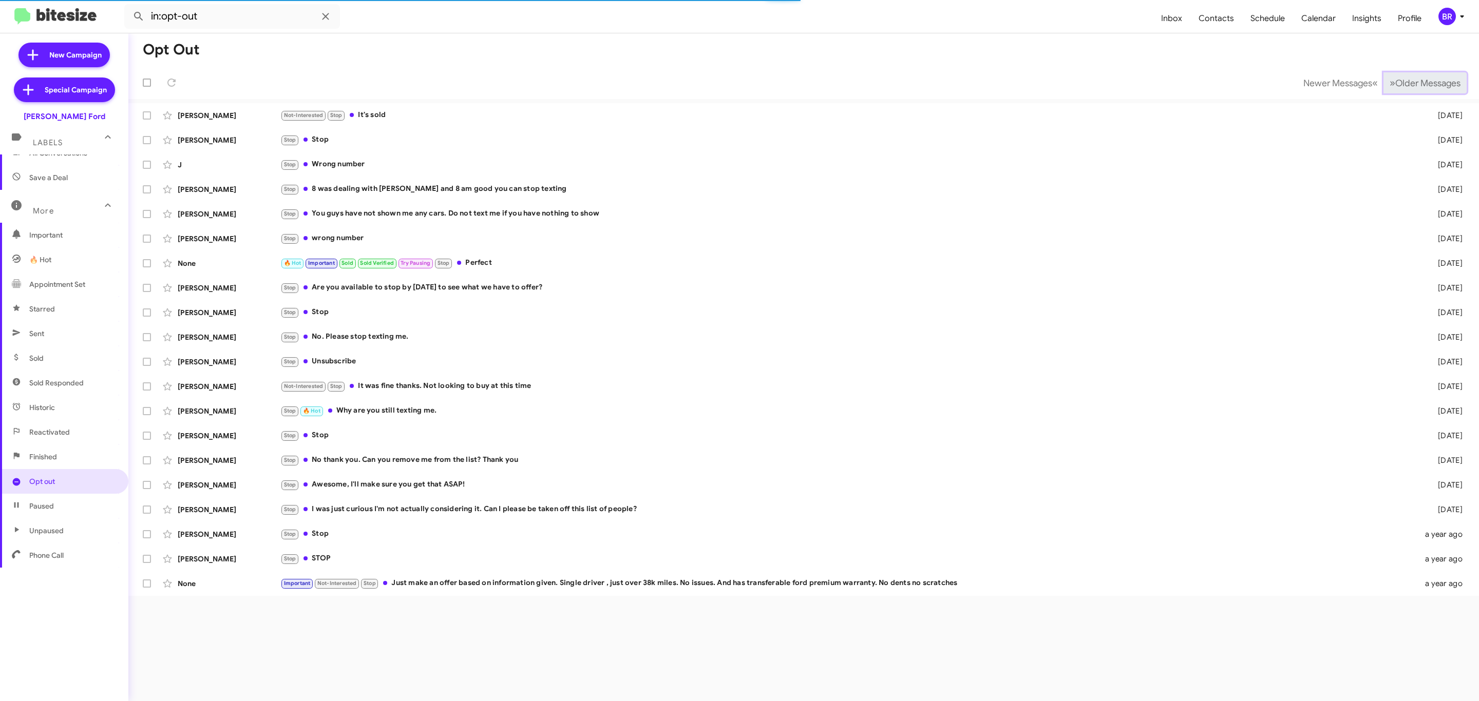
click at [1408, 82] on span "Older Messages" at bounding box center [1427, 83] width 65 height 11
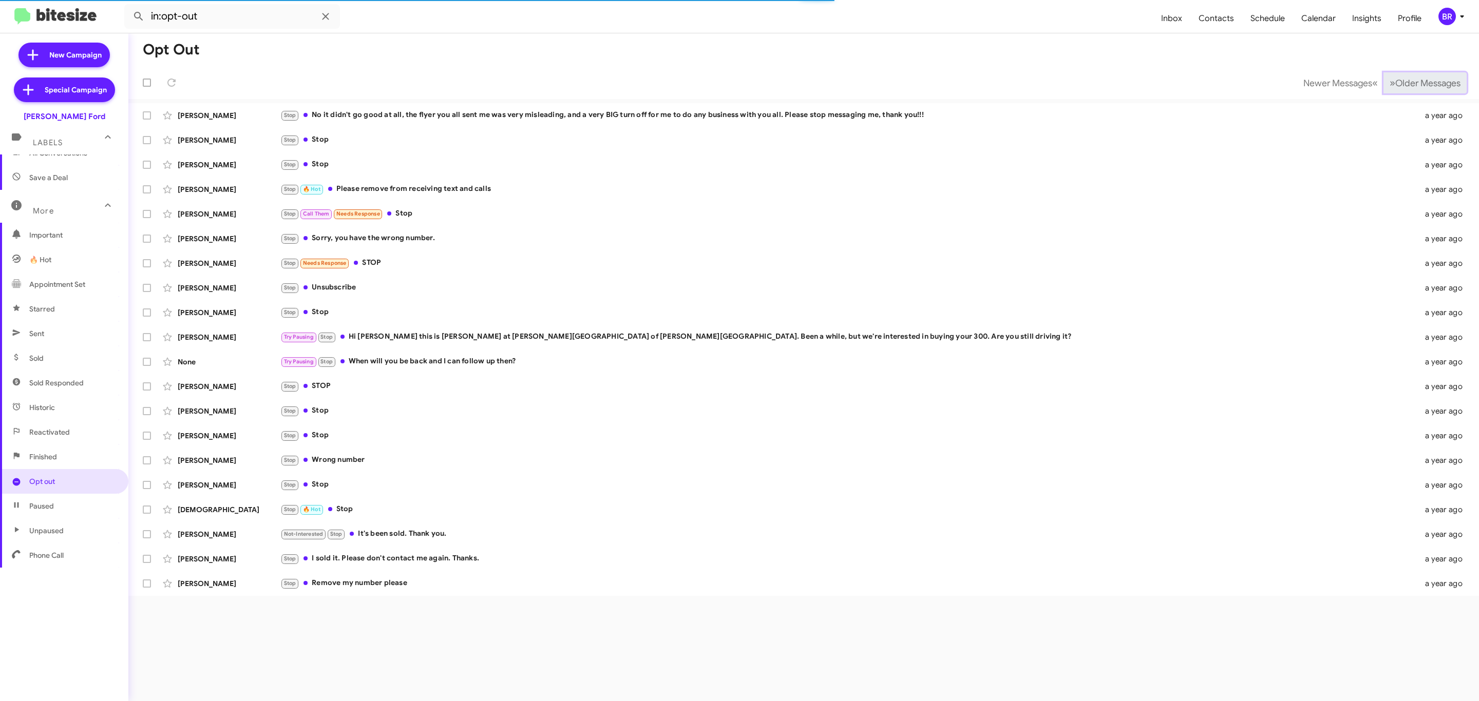
click at [1408, 82] on span "Older Messages" at bounding box center [1427, 83] width 65 height 11
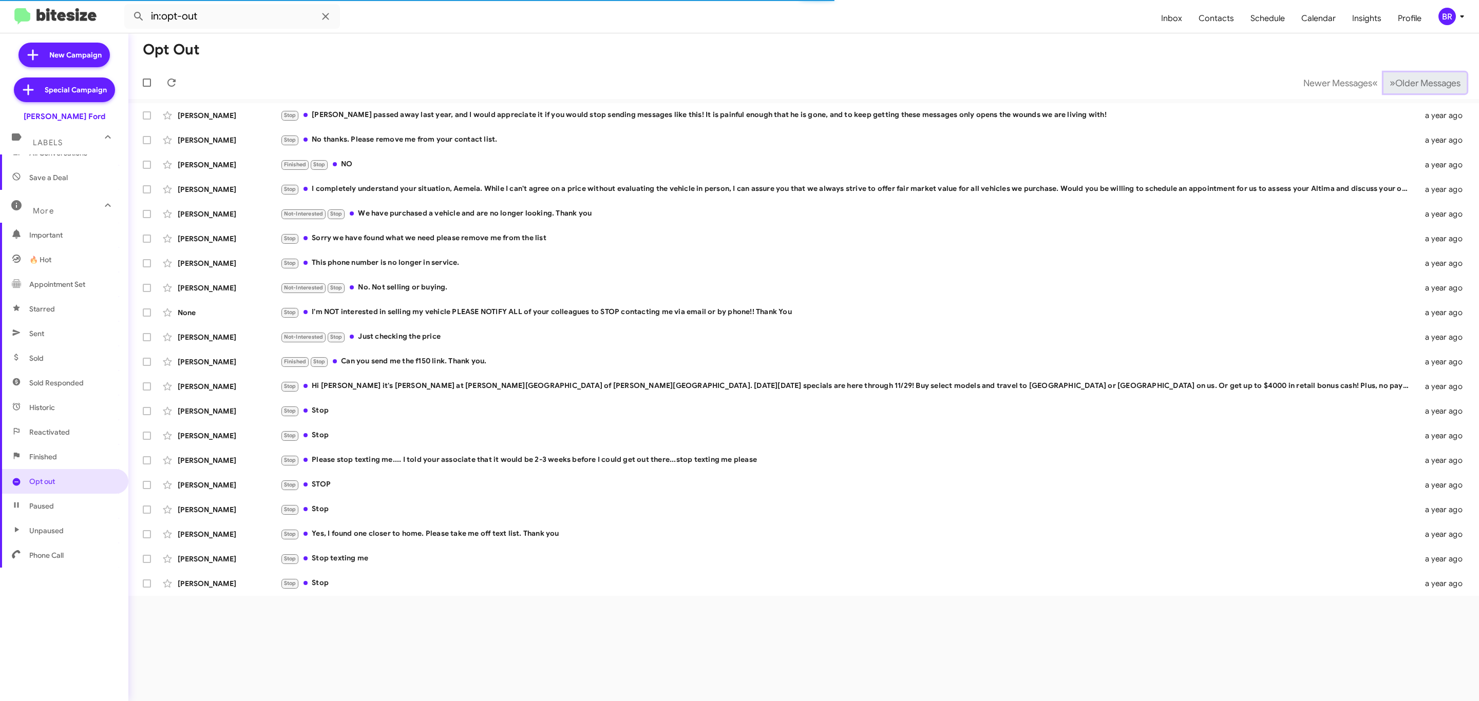
click at [1408, 82] on span "Older Messages" at bounding box center [1427, 83] width 65 height 11
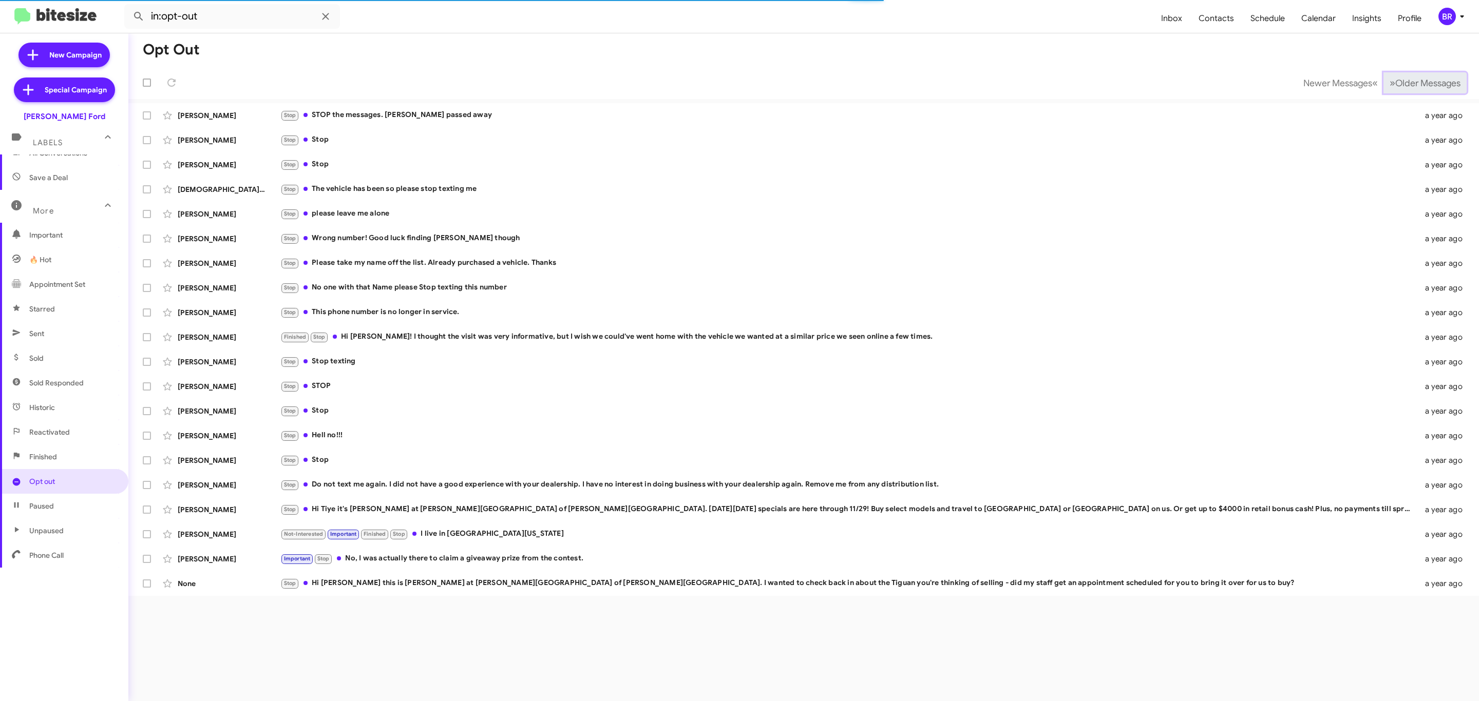
click at [1408, 82] on span "Older Messages" at bounding box center [1427, 83] width 65 height 11
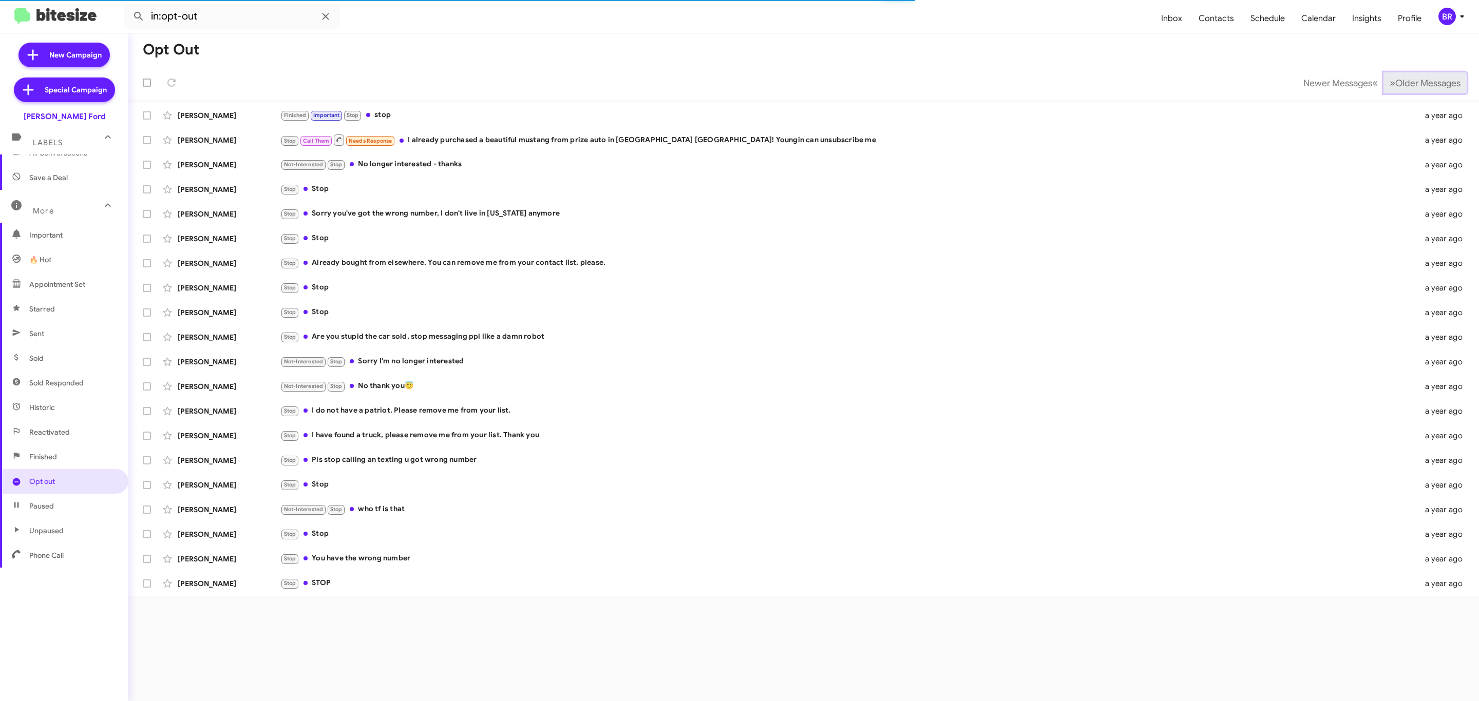
click at [1408, 82] on span "Older Messages" at bounding box center [1427, 83] width 65 height 11
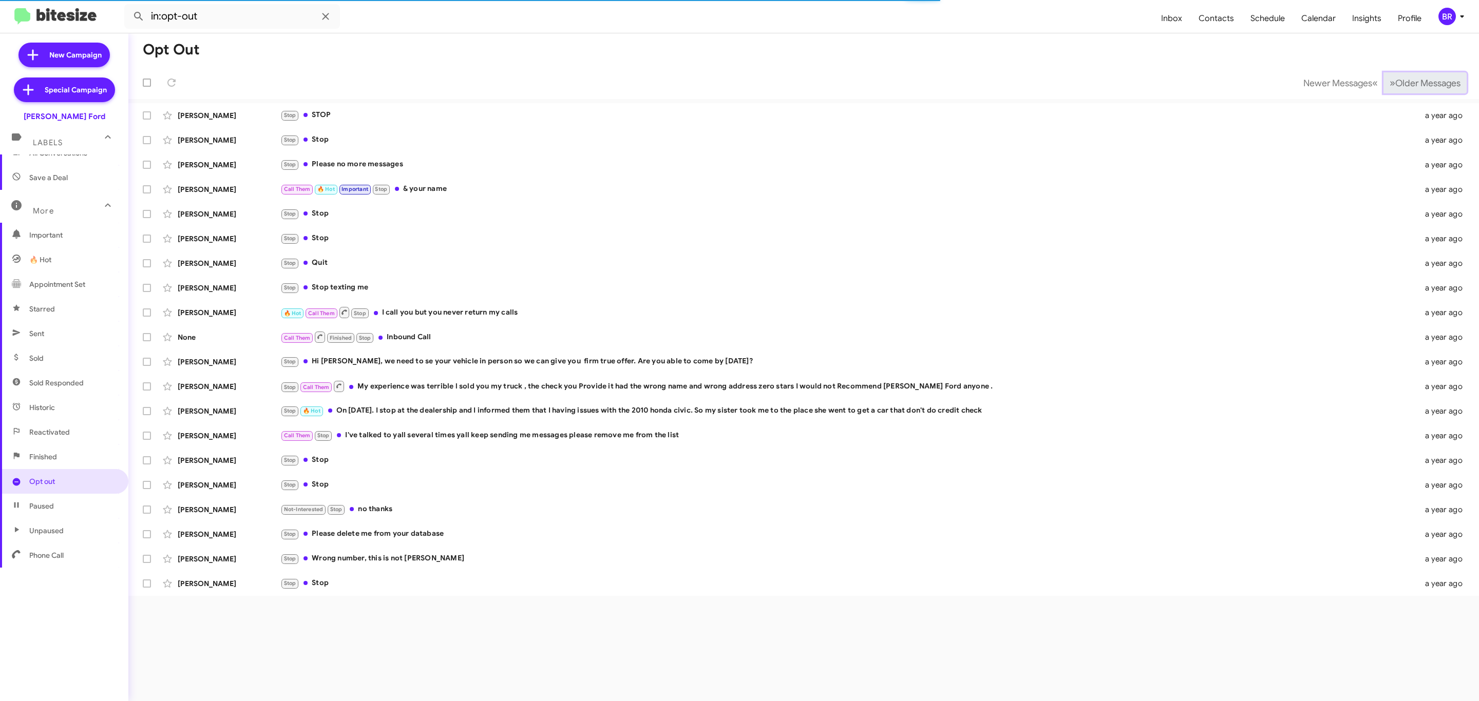
click at [1408, 82] on span "Older Messages" at bounding box center [1427, 83] width 65 height 11
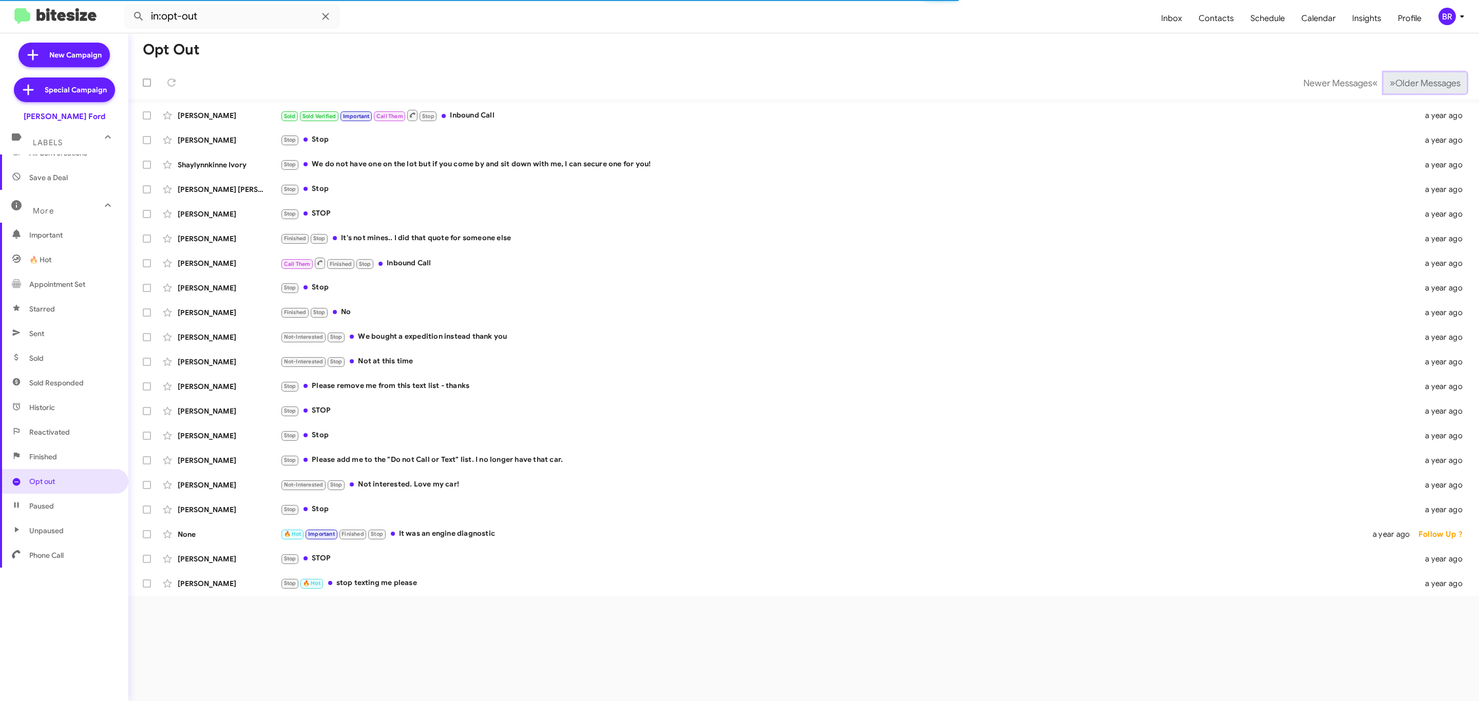
click at [1408, 82] on span "Older Messages" at bounding box center [1427, 83] width 65 height 11
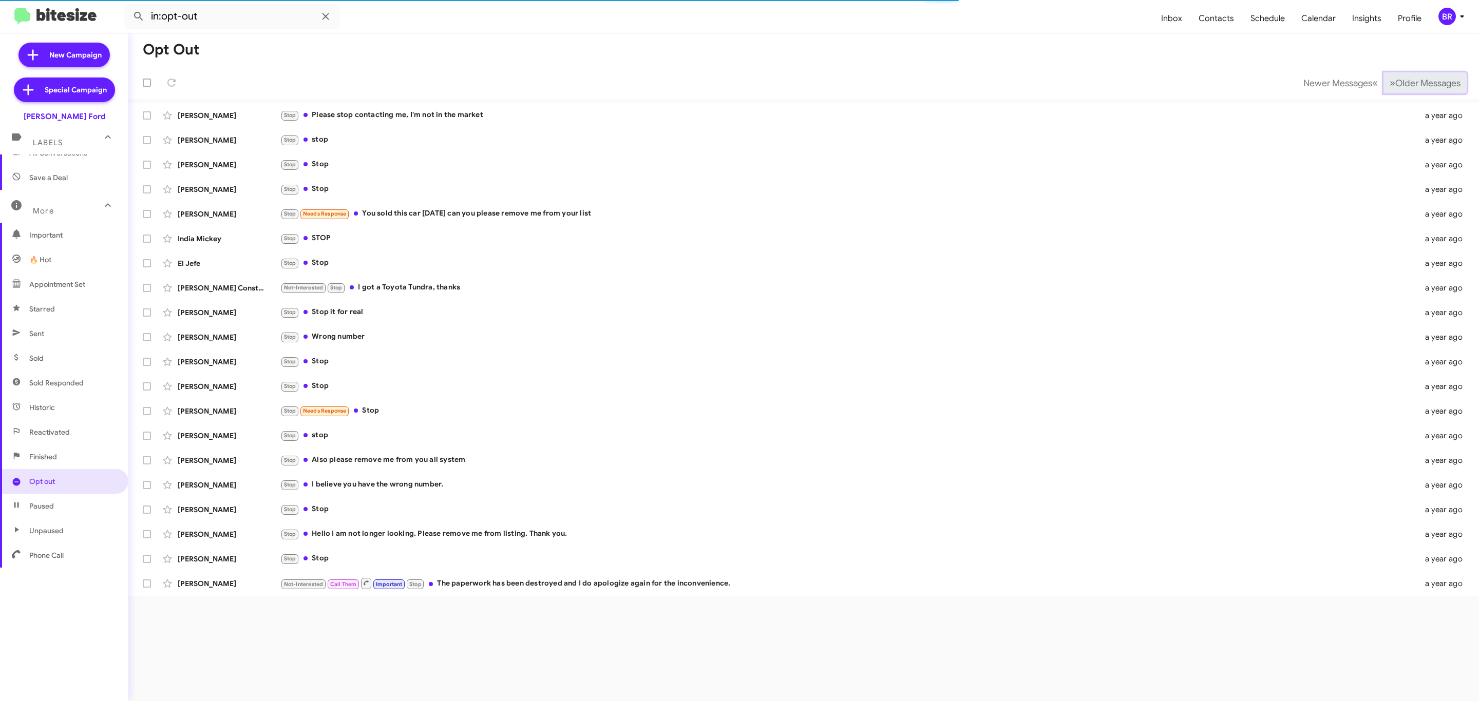
click at [1408, 82] on span "Older Messages" at bounding box center [1427, 83] width 65 height 11
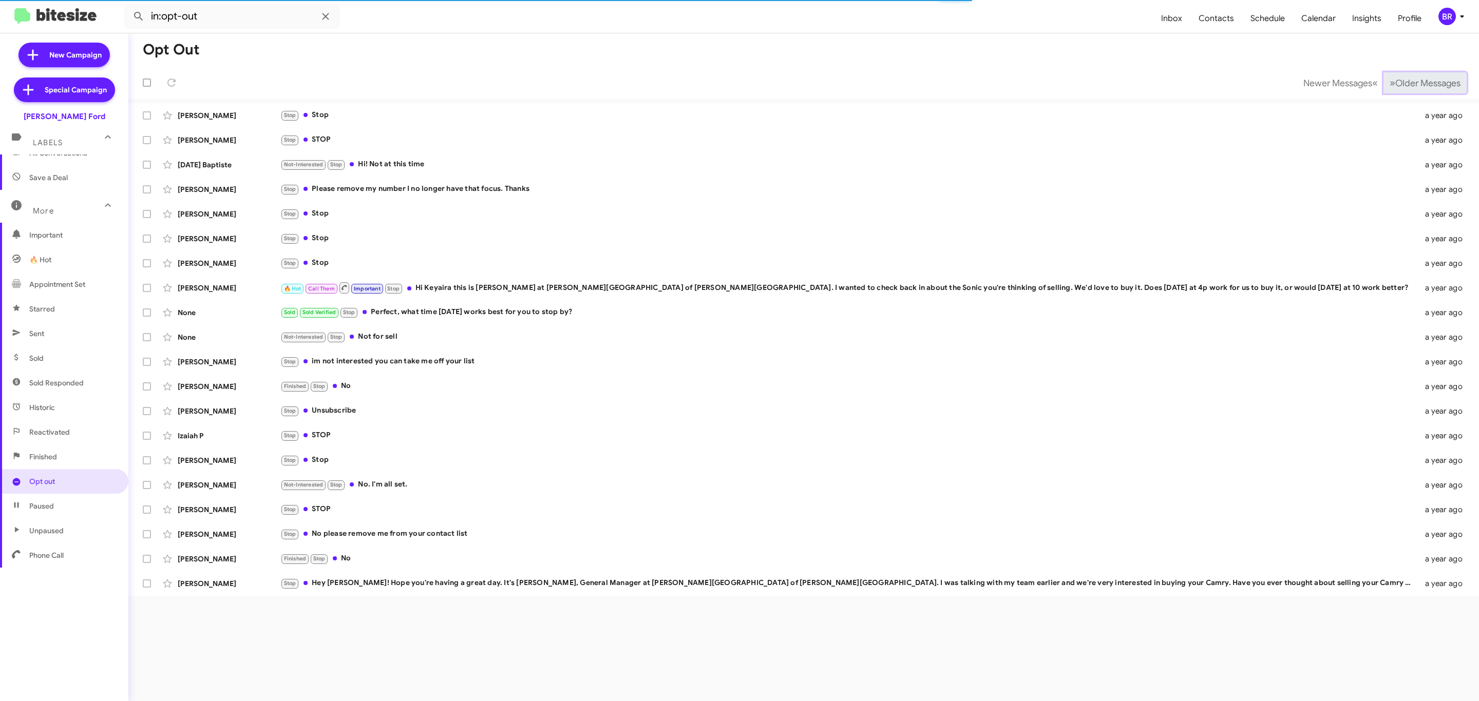
click at [1408, 82] on span "Older Messages" at bounding box center [1427, 83] width 65 height 11
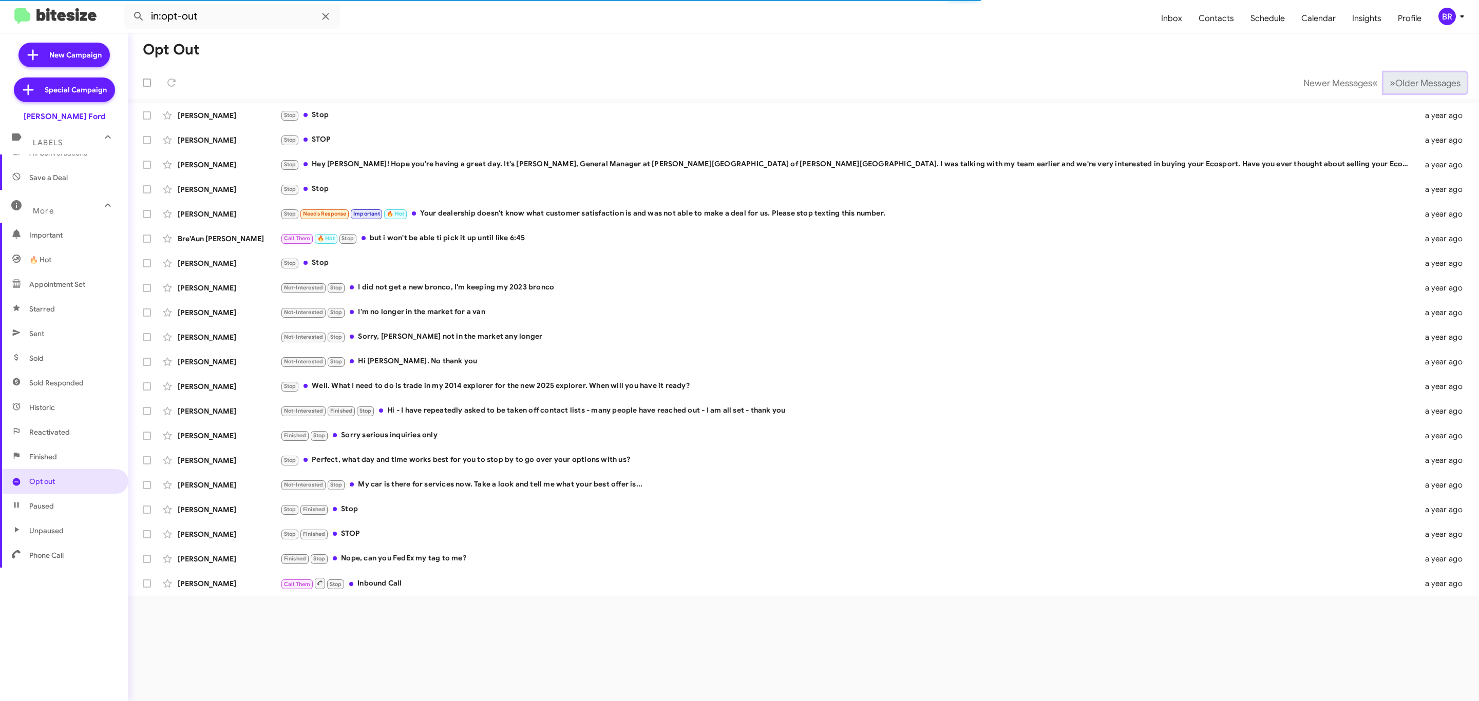
click at [1408, 82] on span "Older Messages" at bounding box center [1427, 83] width 65 height 11
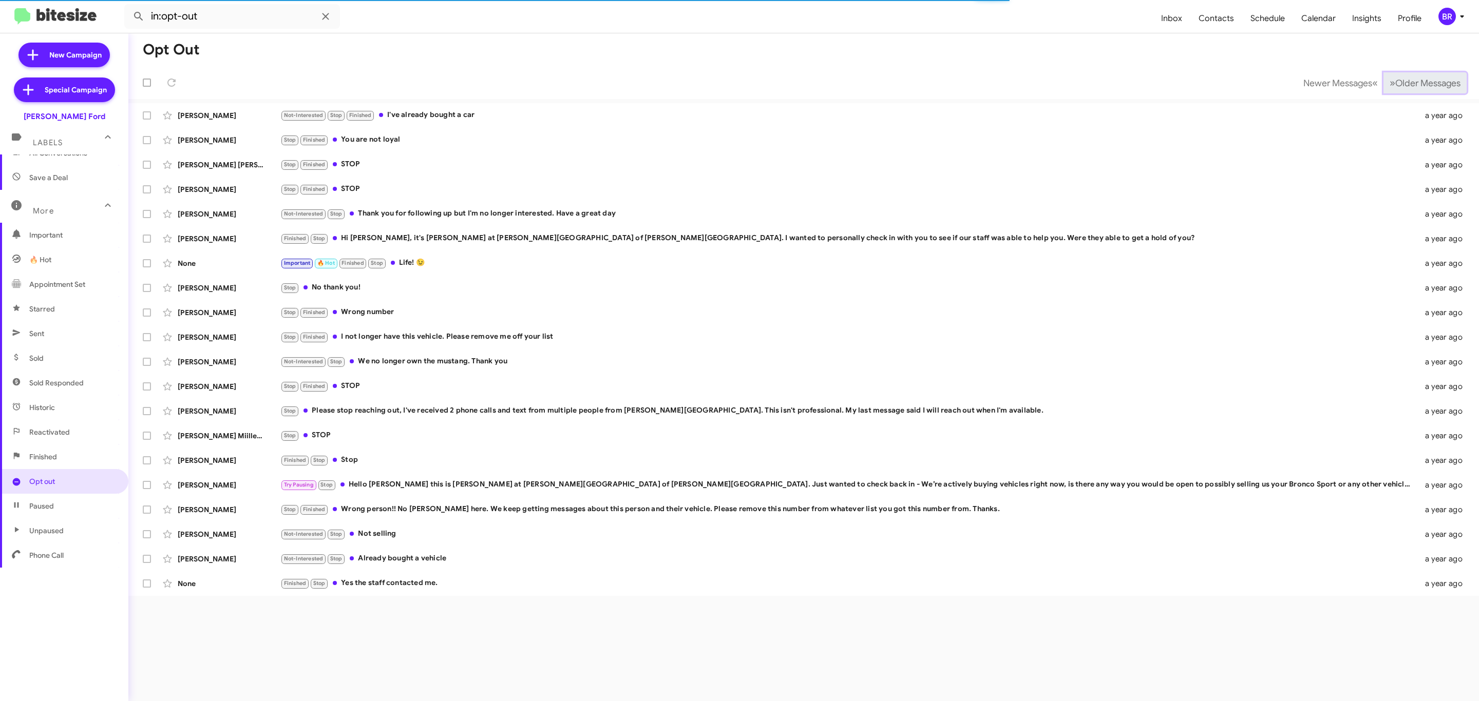
click at [1408, 82] on span "Older Messages" at bounding box center [1427, 83] width 65 height 11
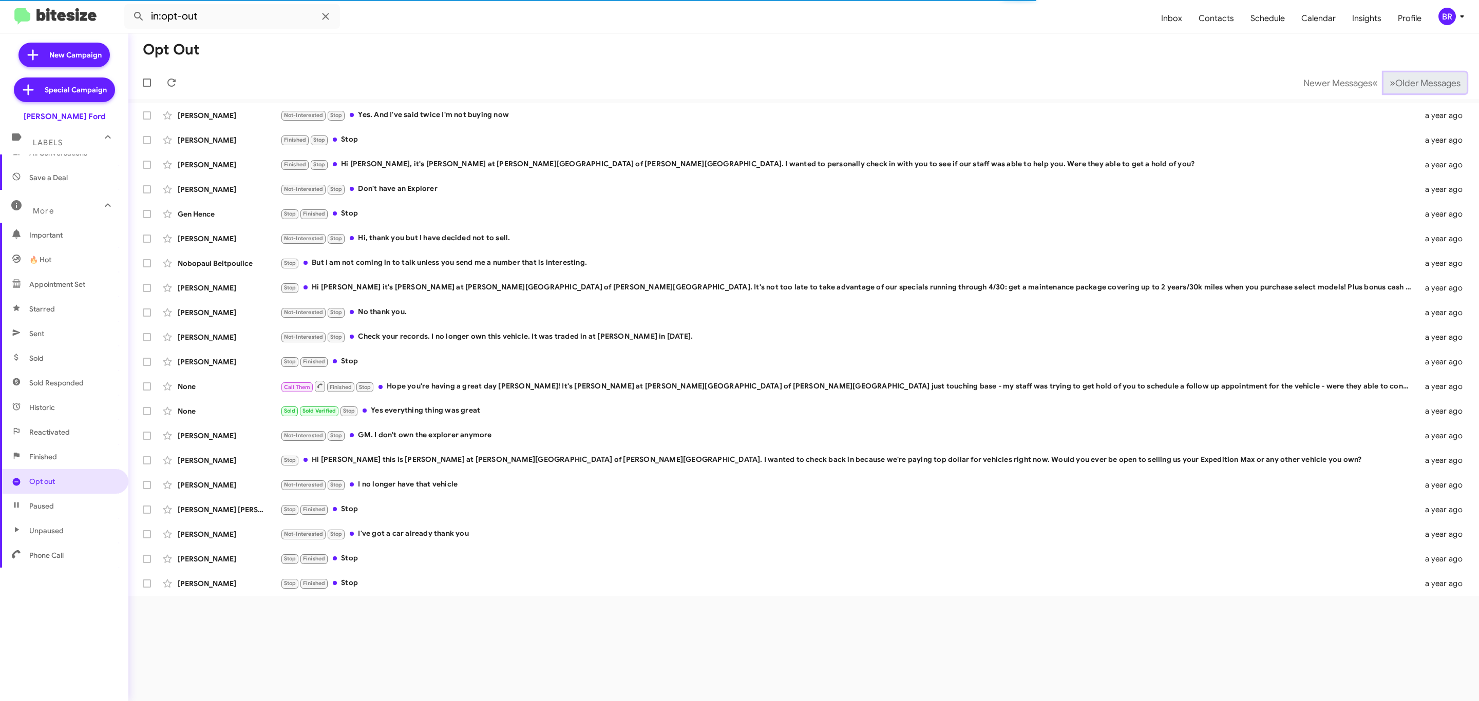
click at [1408, 82] on span "Older Messages" at bounding box center [1427, 83] width 65 height 11
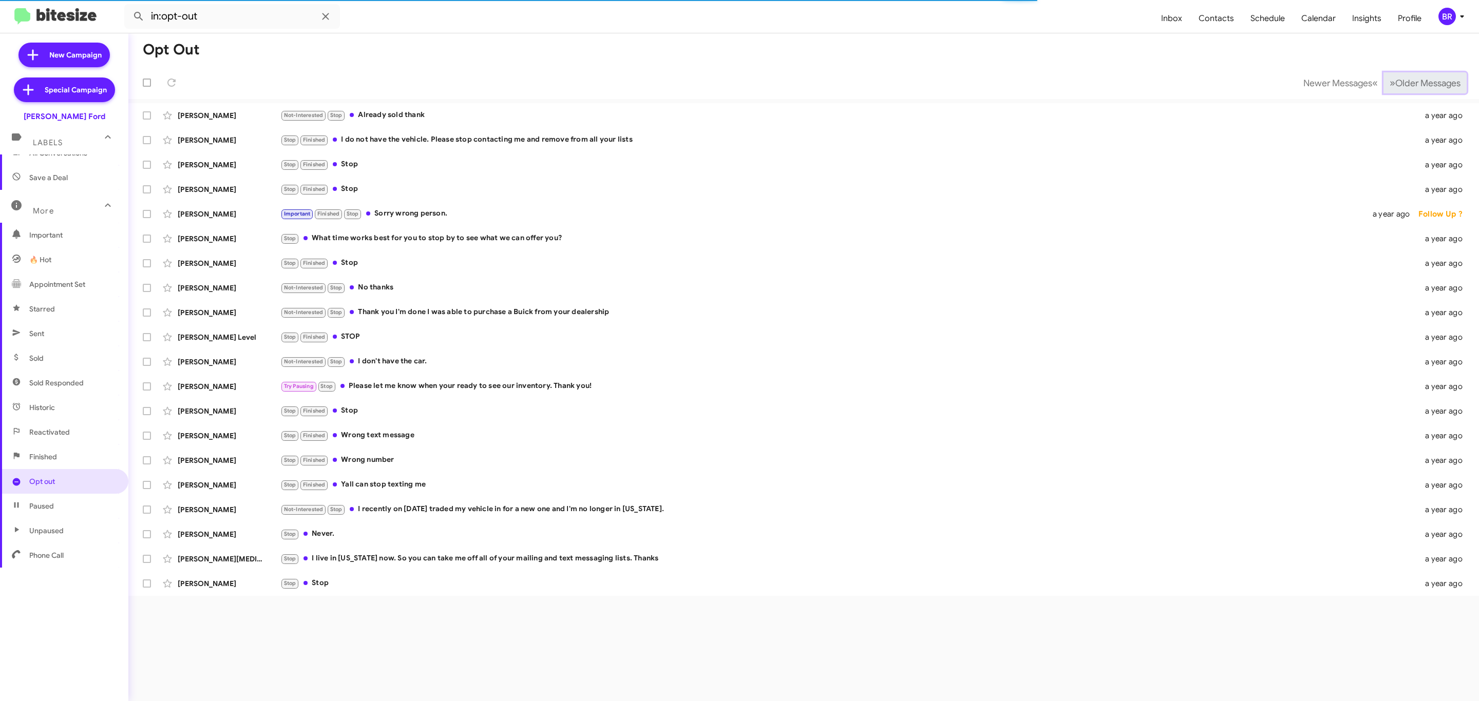
click at [1408, 82] on span "Older Messages" at bounding box center [1427, 83] width 65 height 11
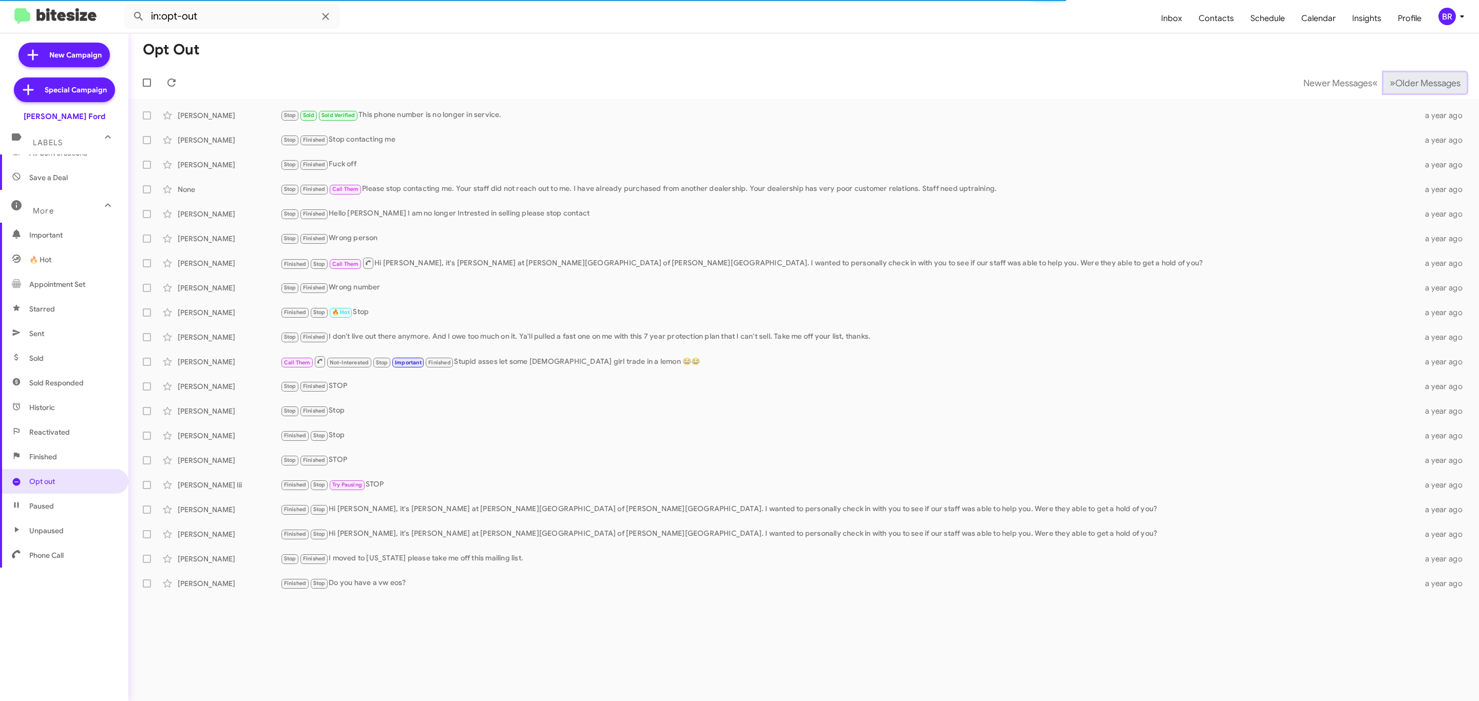
click at [1408, 82] on span "Older Messages" at bounding box center [1427, 83] width 65 height 11
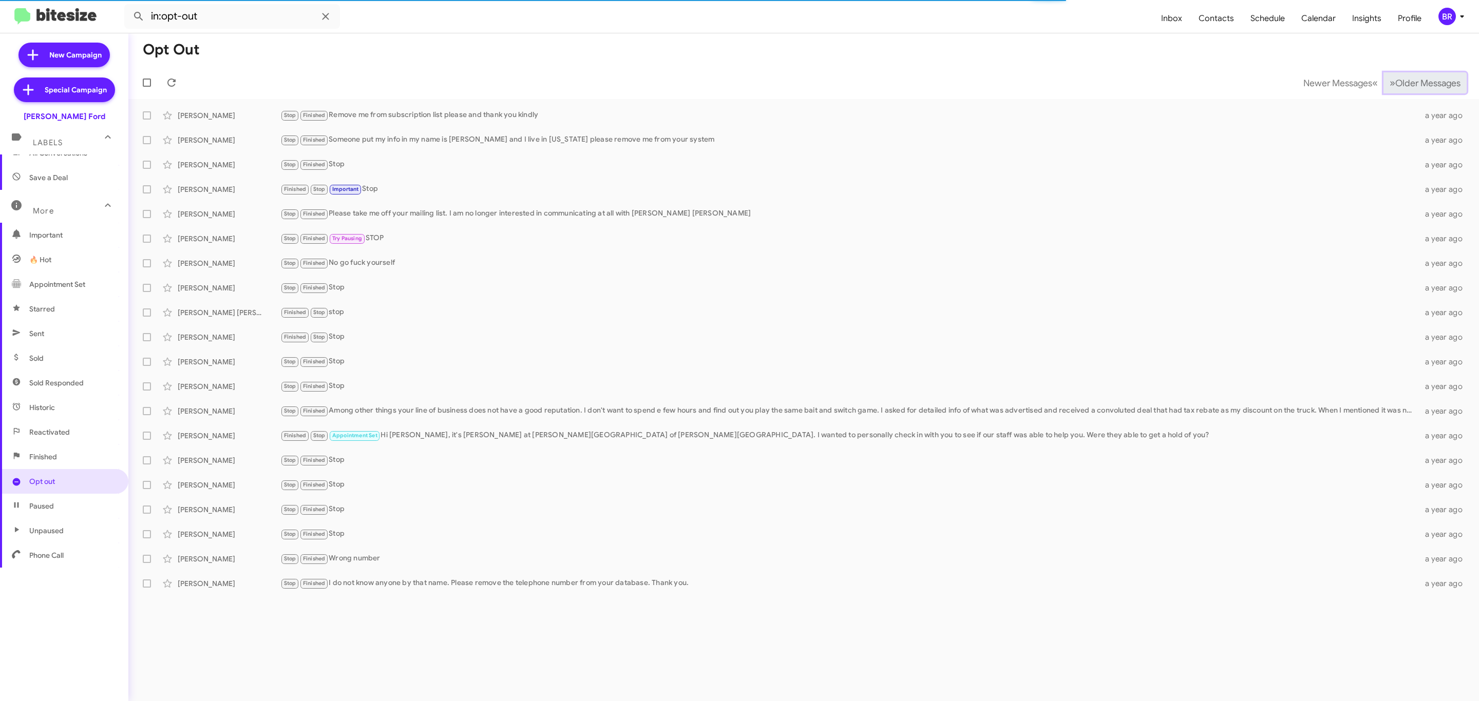
click at [1408, 82] on span "Older Messages" at bounding box center [1427, 83] width 65 height 11
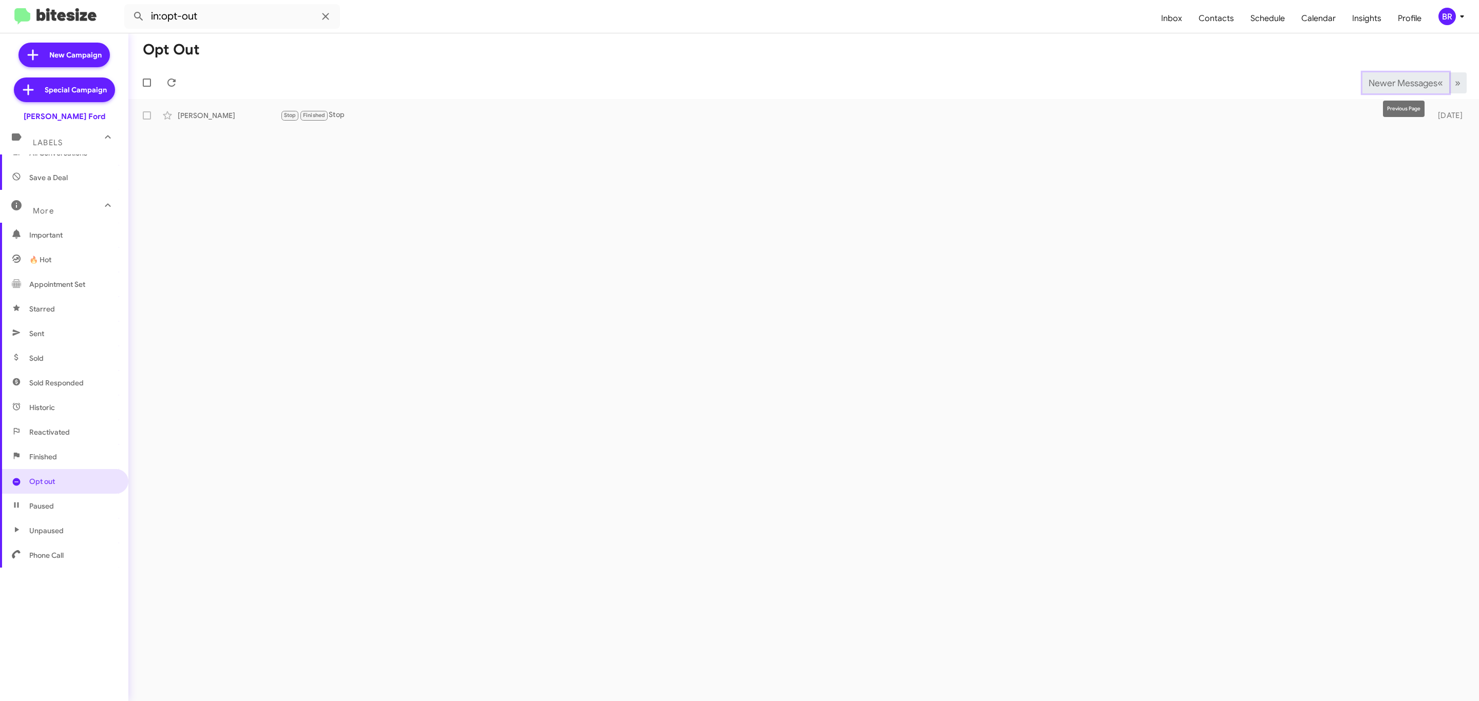
click at [1368, 79] on span "Newer Messages" at bounding box center [1402, 83] width 69 height 11
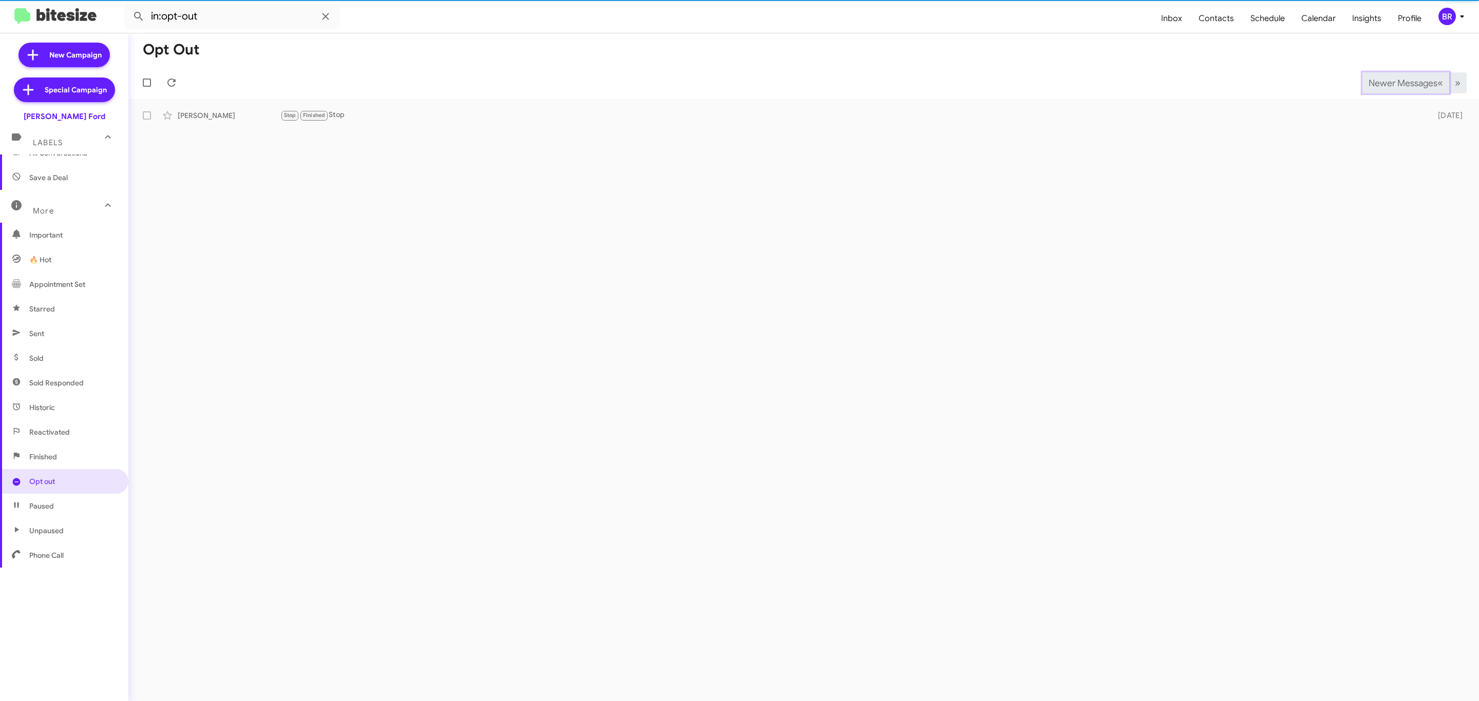
click at [1368, 79] on span "Newer Messages" at bounding box center [1402, 83] width 69 height 11
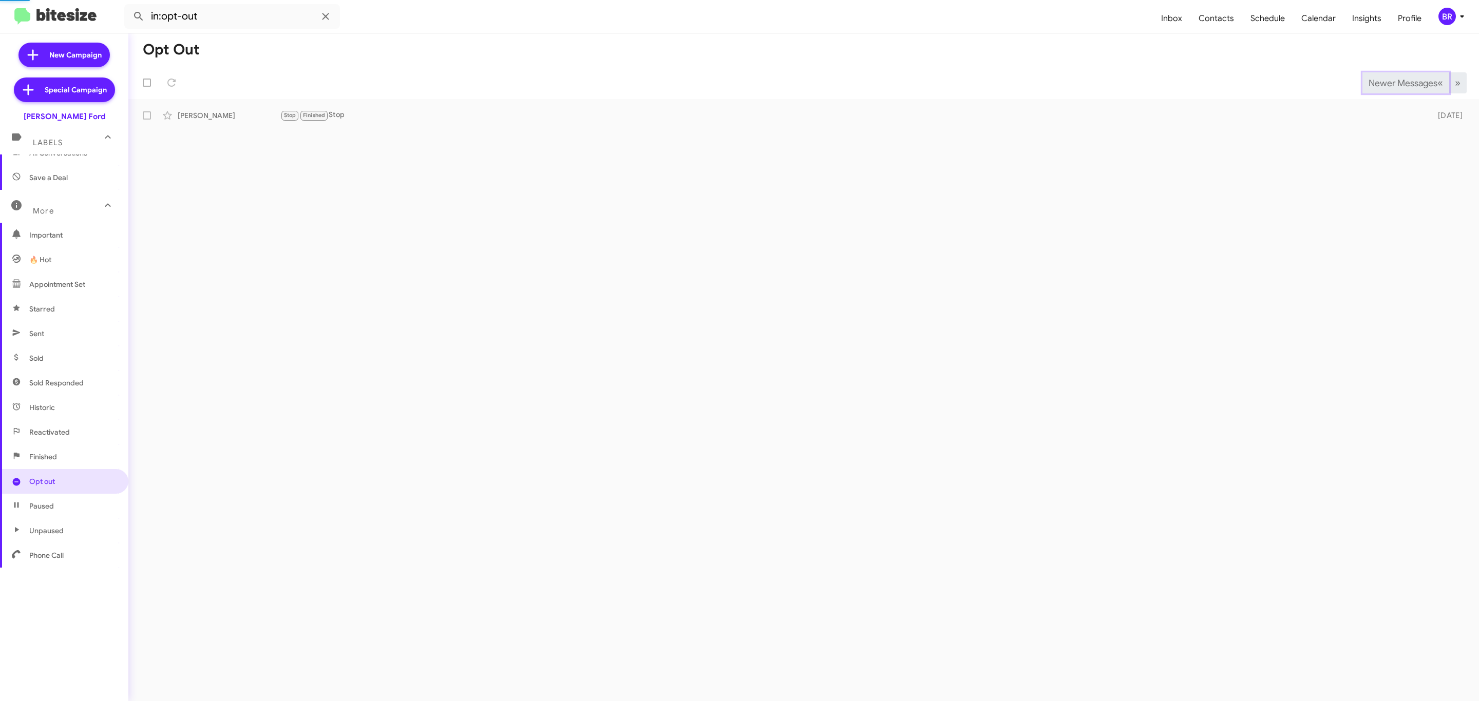
click at [1368, 79] on span "Newer Messages" at bounding box center [1402, 83] width 69 height 11
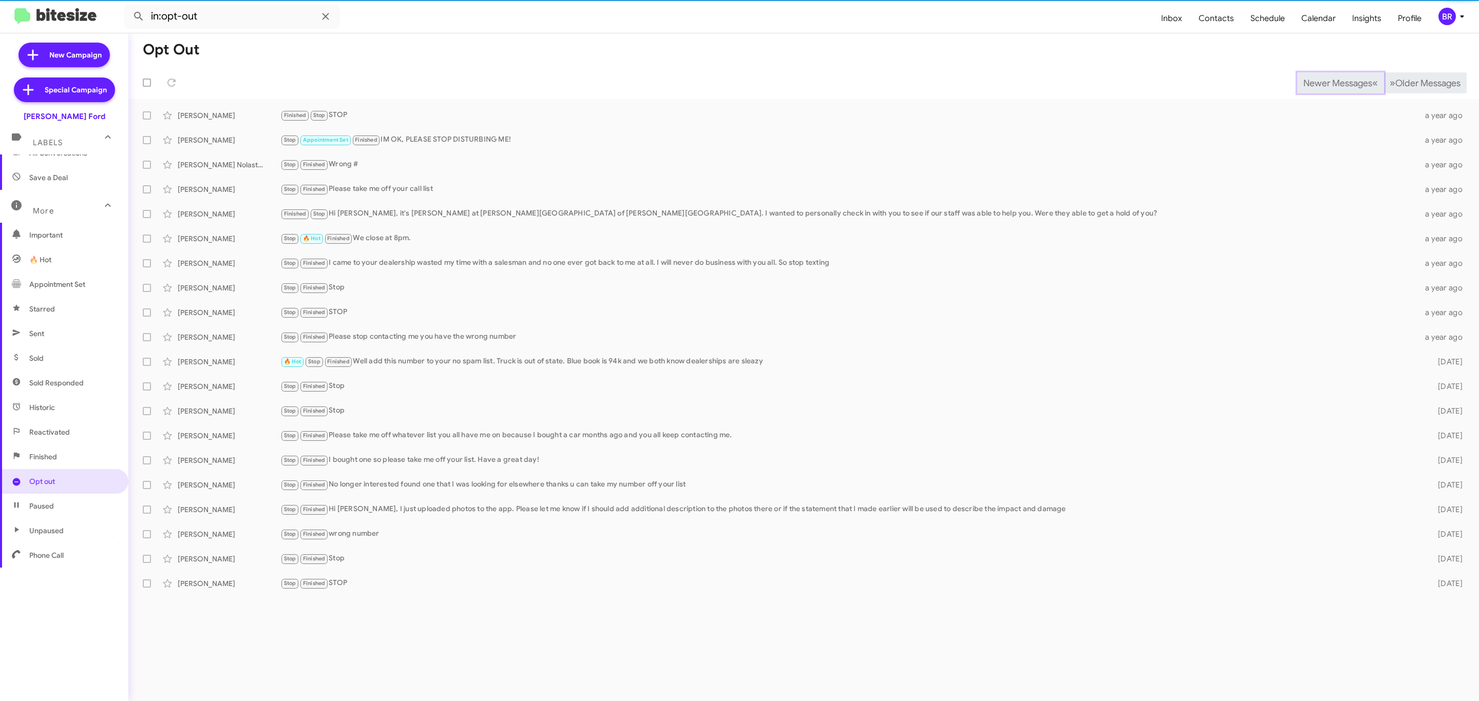
click at [1366, 79] on span "Newer Messages" at bounding box center [1337, 83] width 69 height 11
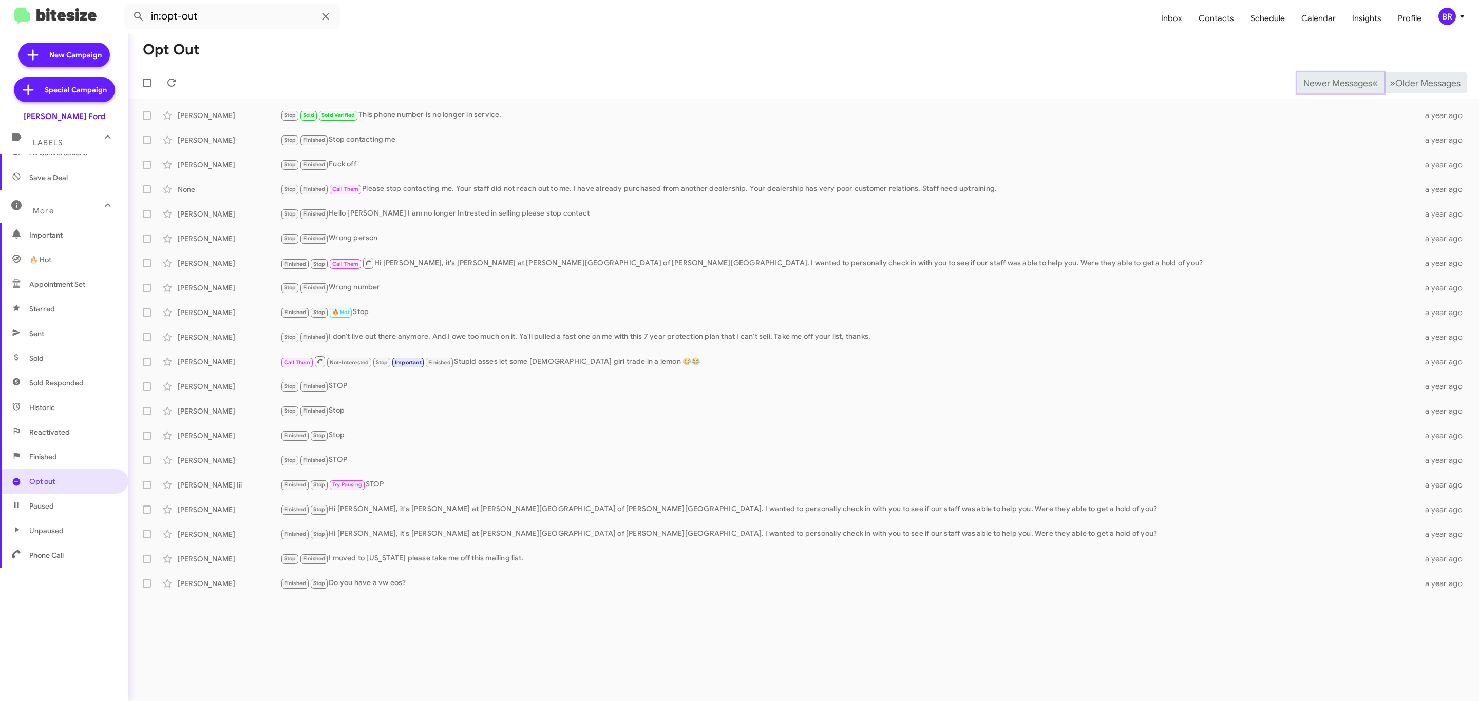
click at [1366, 79] on span "Newer Messages" at bounding box center [1337, 83] width 69 height 11
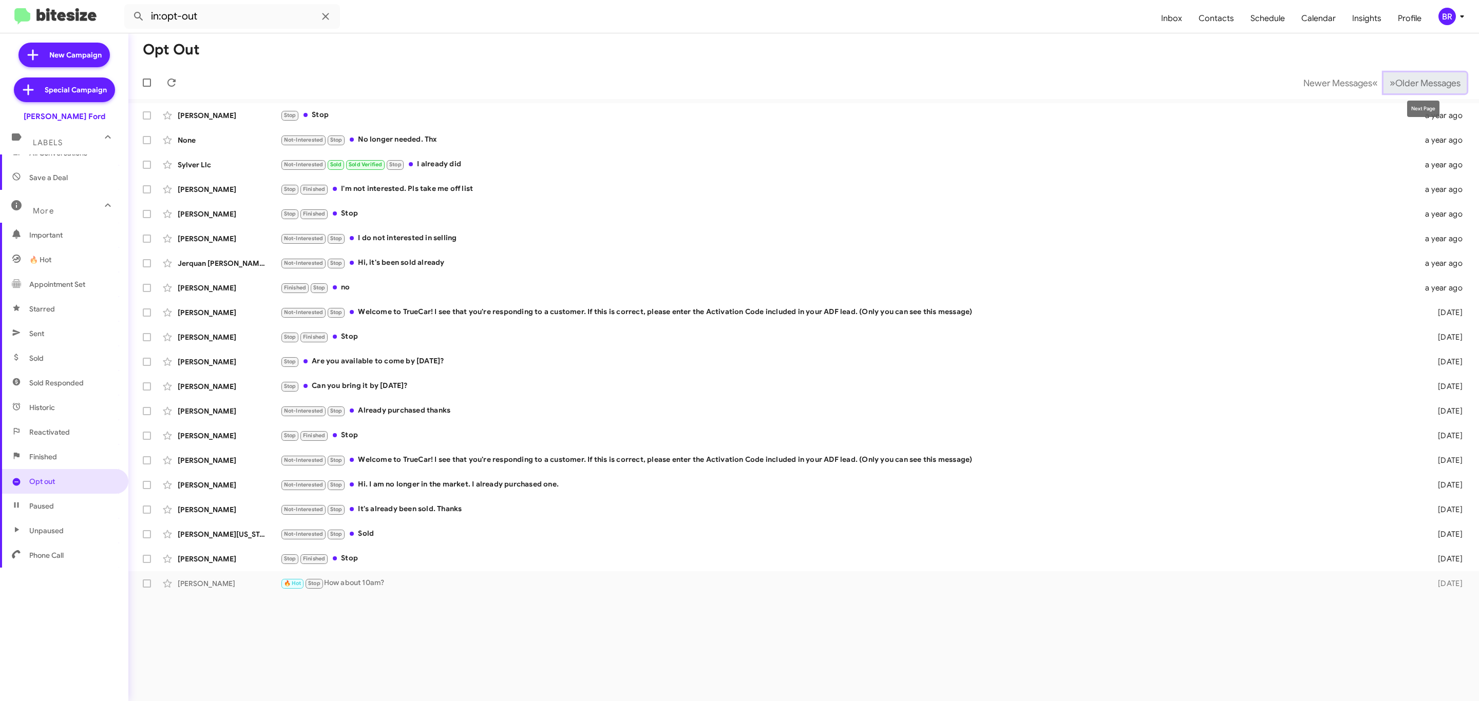
click at [1446, 75] on button "» Next Older Messages" at bounding box center [1424, 82] width 83 height 21
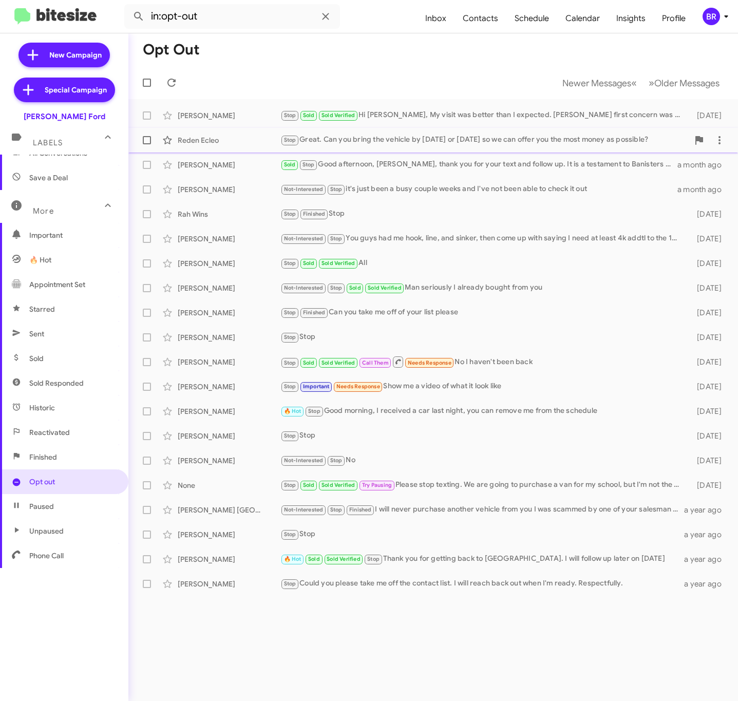
click at [390, 131] on div "Reden Ecleo Stop Great. Can you bring the vehicle by today or tomorrow so we ca…" at bounding box center [433, 140] width 593 height 21
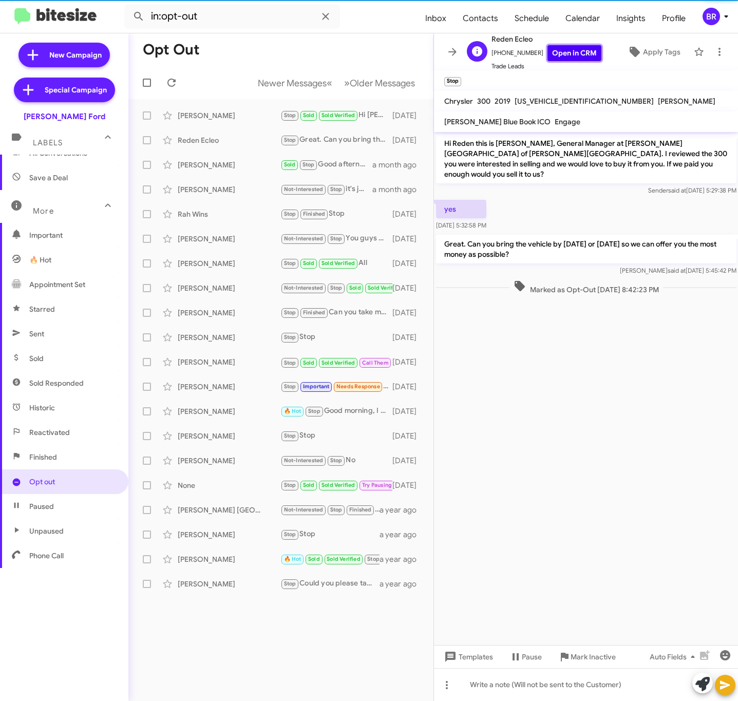
click at [564, 53] on link "Open in CRM" at bounding box center [574, 53] width 54 height 16
